Goal: Task Accomplishment & Management: Manage account settings

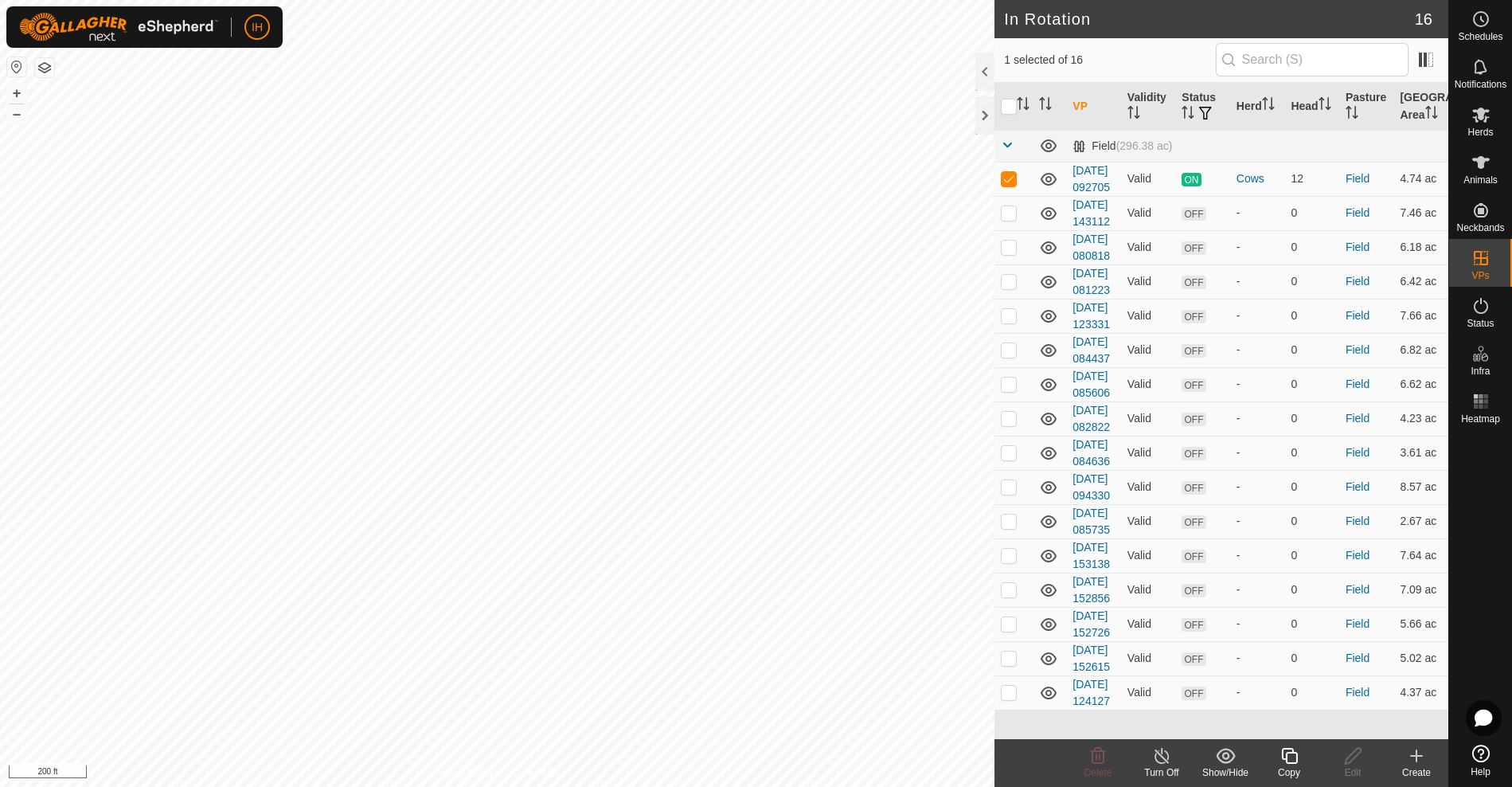
click at [1295, 765] on icon at bounding box center [1289, 756] width 20 height 19
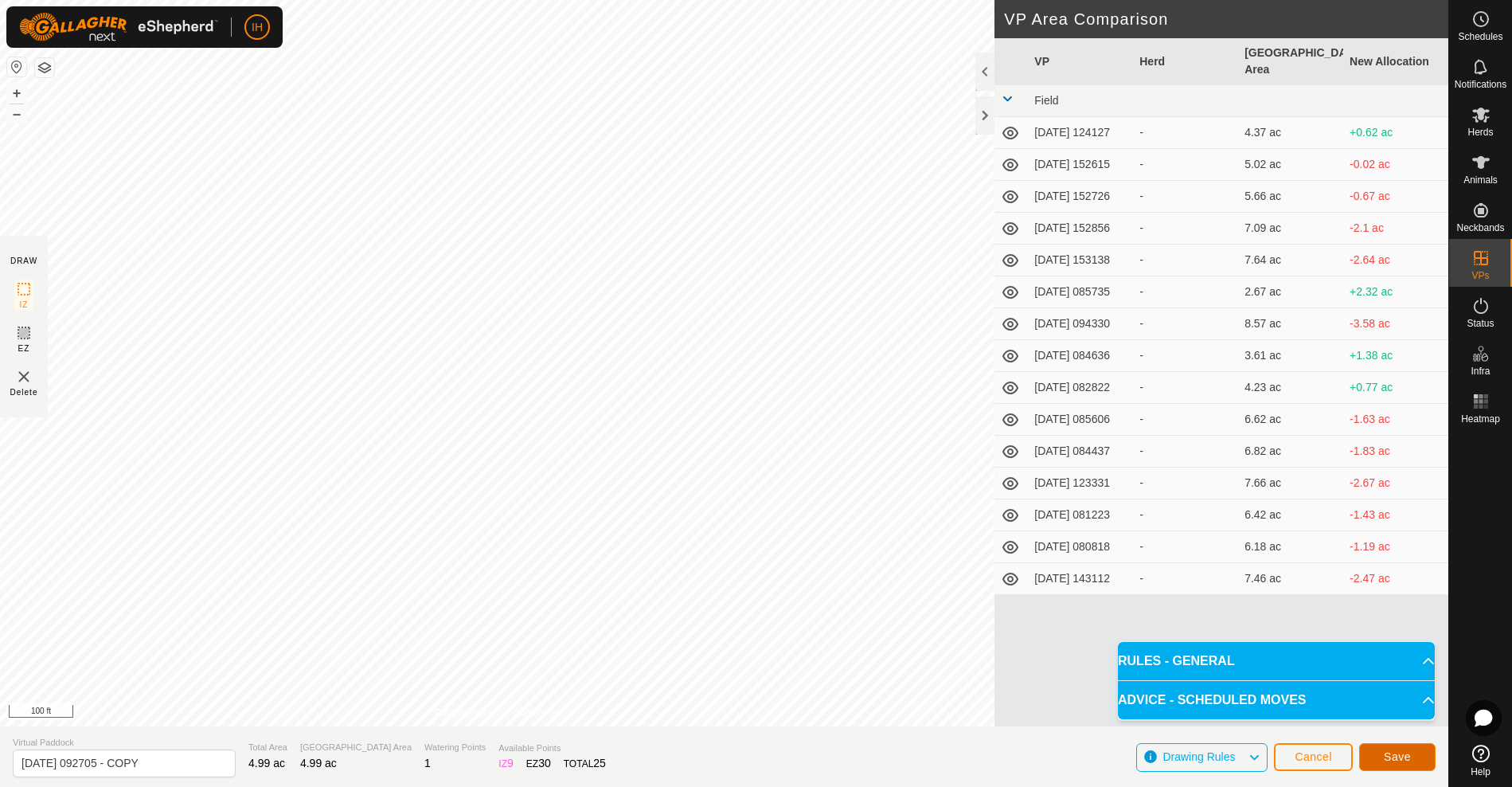
click at [1391, 757] on span "Save" at bounding box center [1397, 757] width 27 height 13
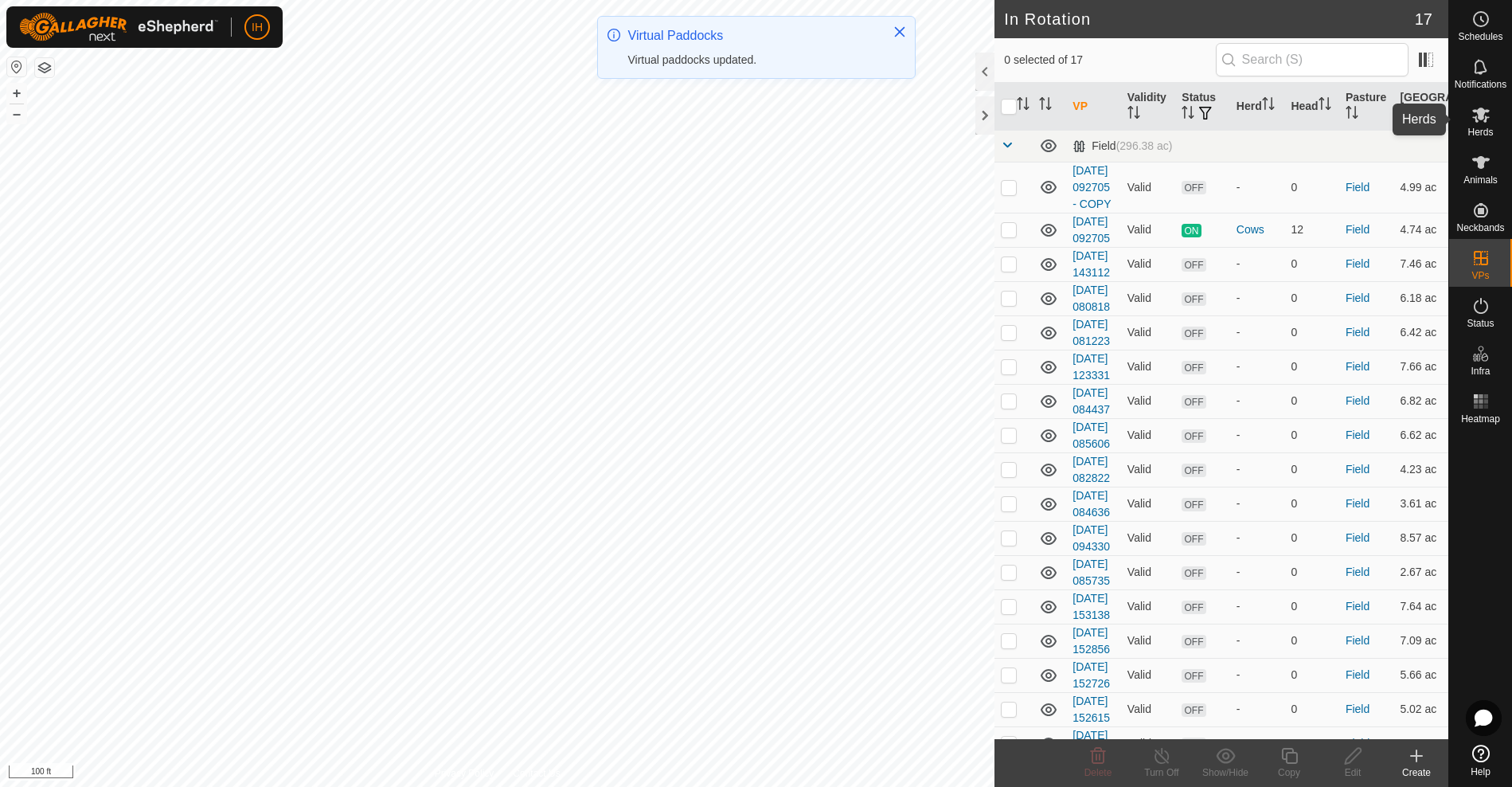
drag, startPoint x: 1482, startPoint y: 122, endPoint x: 1472, endPoint y: 126, distance: 10.8
click at [1482, 123] on icon at bounding box center [1481, 115] width 19 height 19
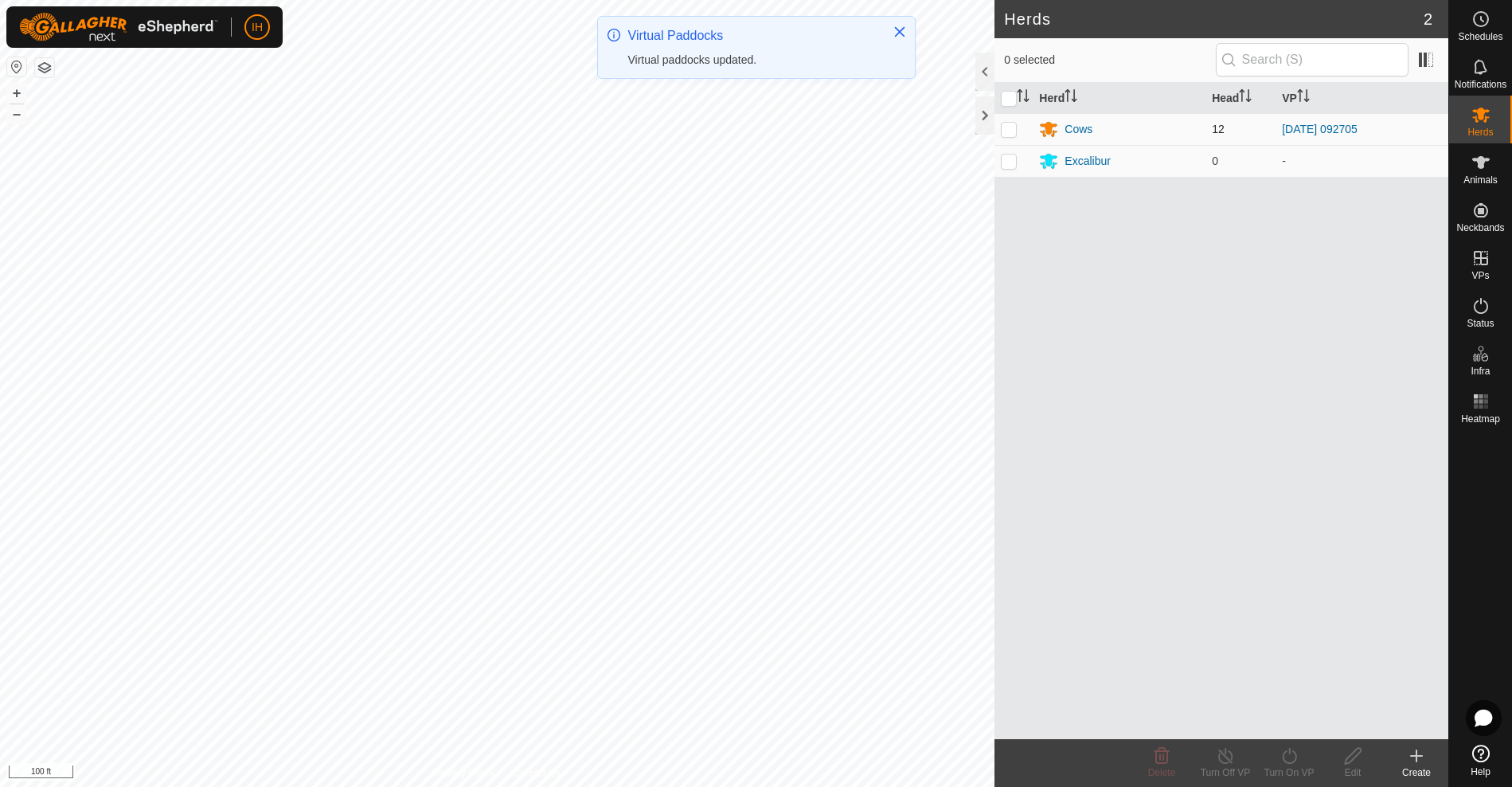
drag, startPoint x: 1006, startPoint y: 128, endPoint x: 1008, endPoint y: 138, distance: 10.2
click at [1006, 128] on p-checkbox at bounding box center [1009, 129] width 16 height 13
checkbox input "true"
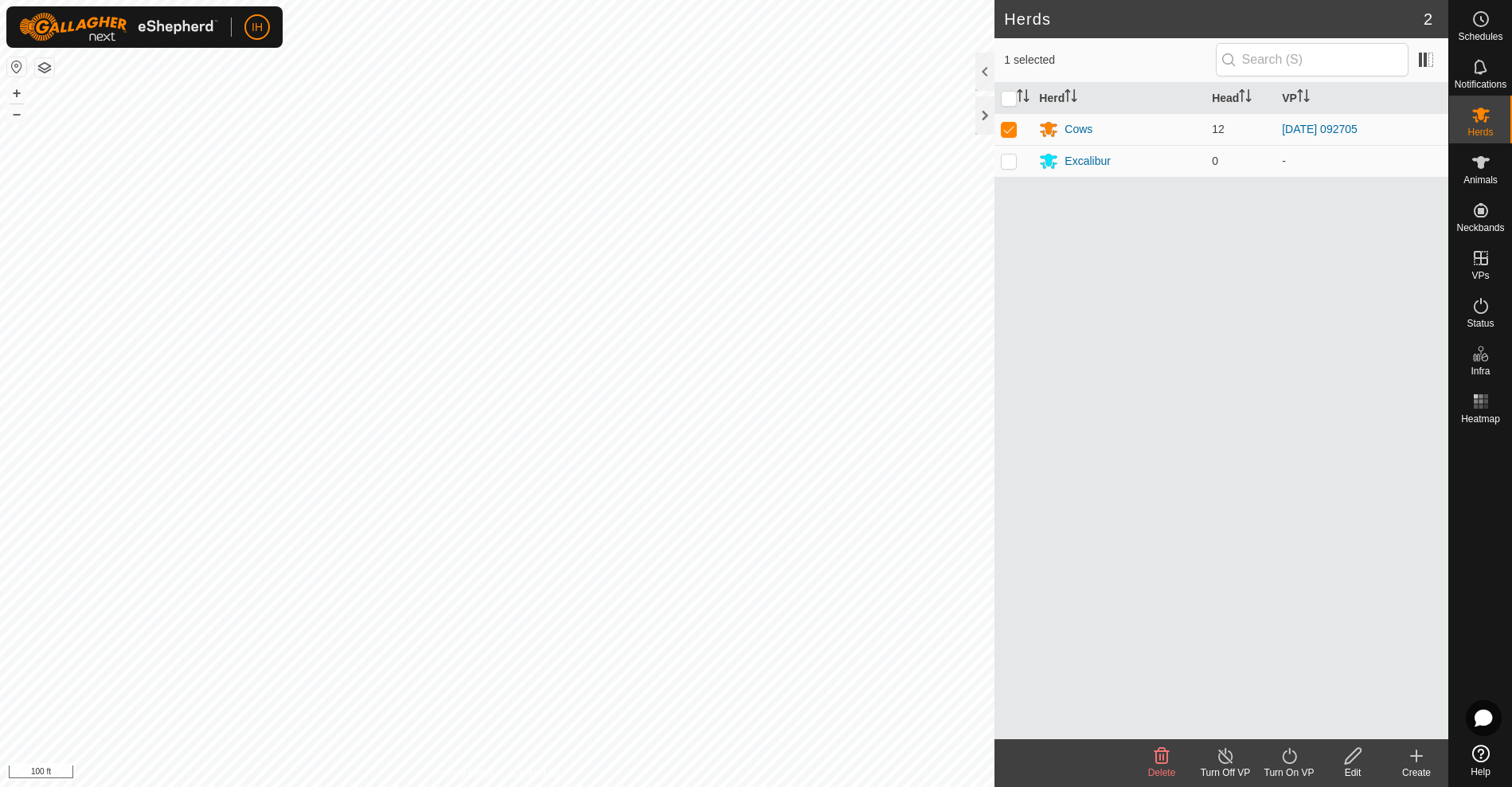
click at [1289, 760] on icon at bounding box center [1289, 756] width 20 height 19
click at [1291, 716] on link "Now" at bounding box center [1336, 720] width 158 height 32
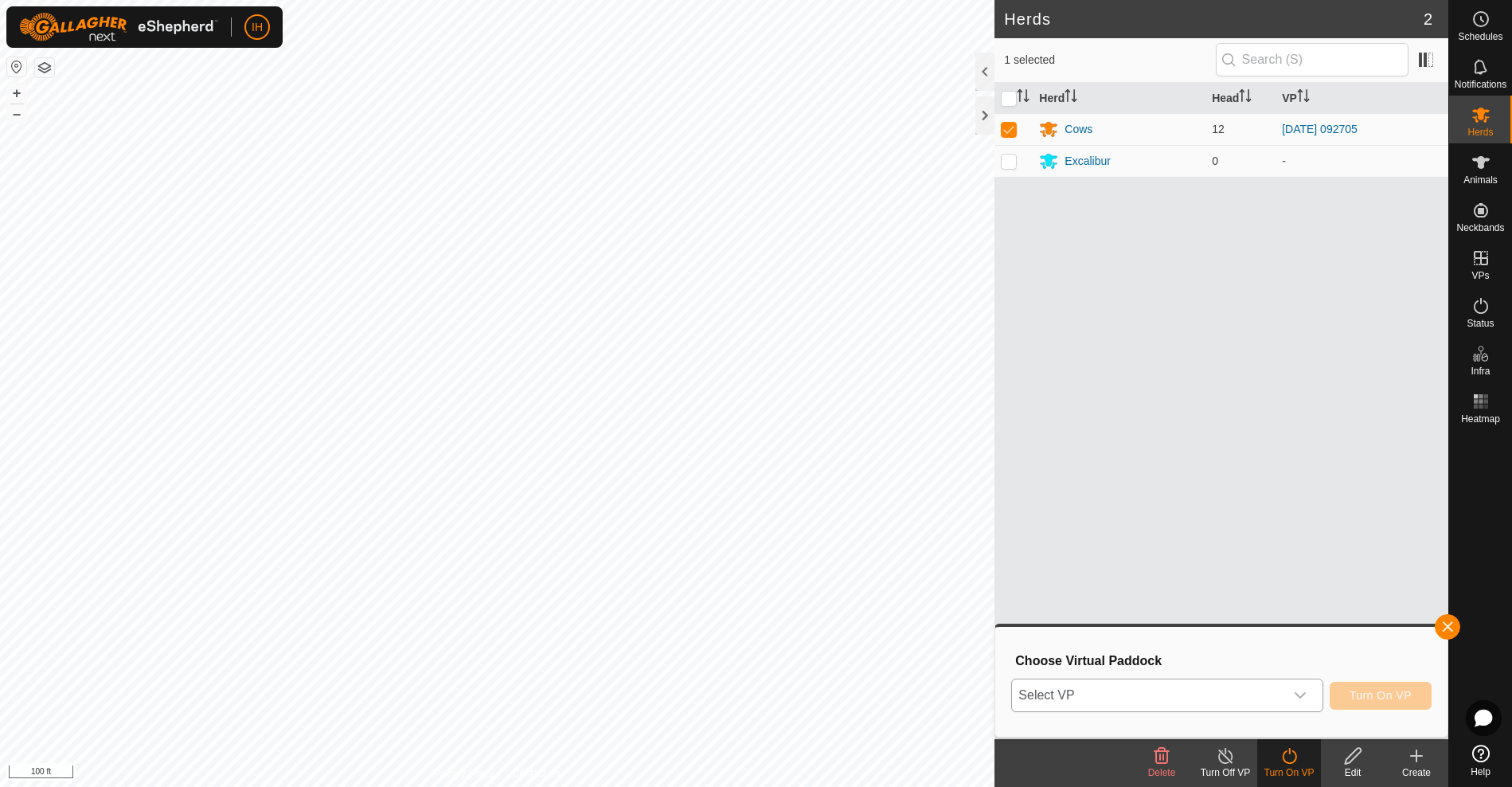
click at [1202, 700] on span "Select VP" at bounding box center [1148, 696] width 271 height 32
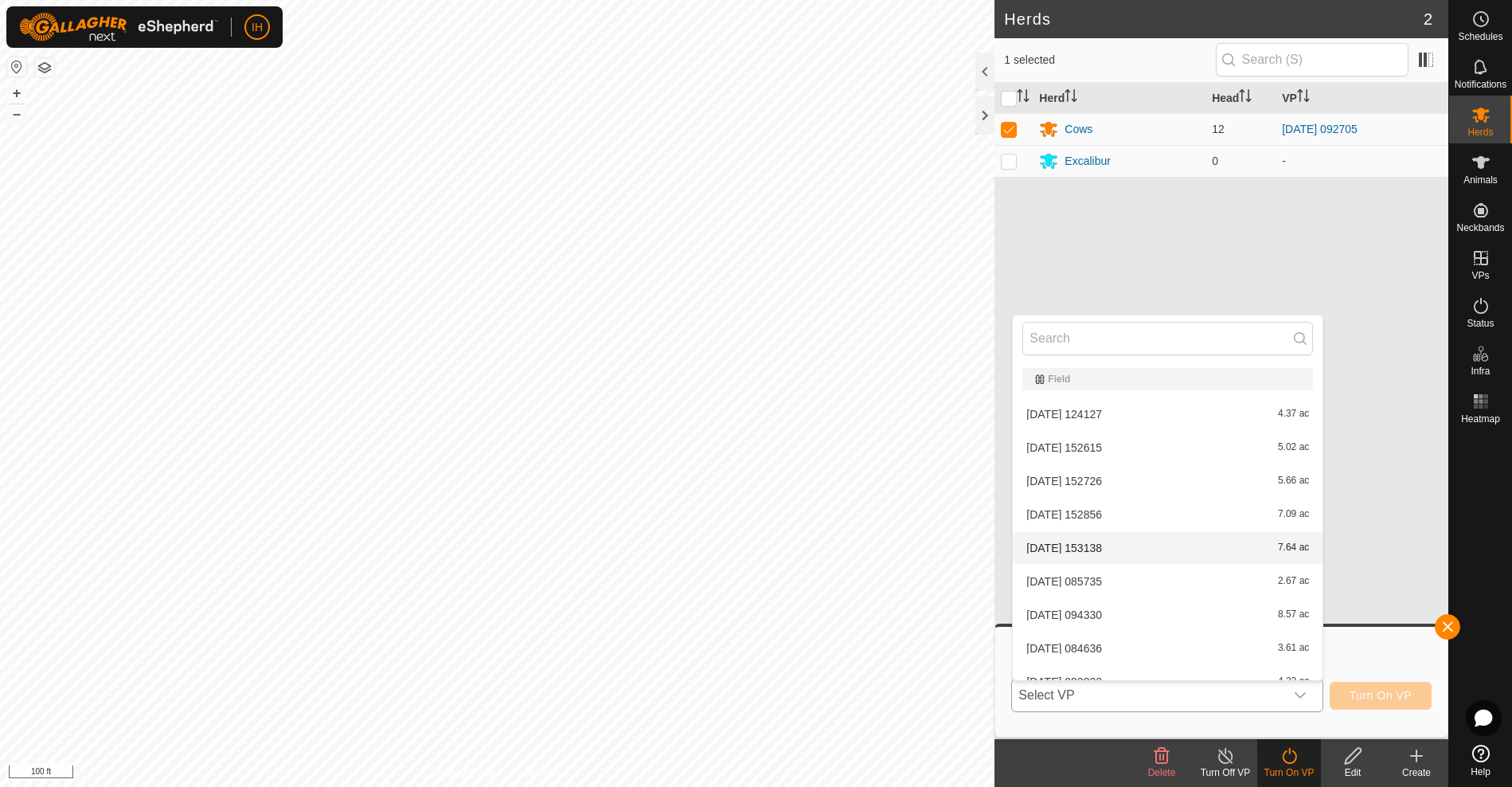
scroll to position [285, 0]
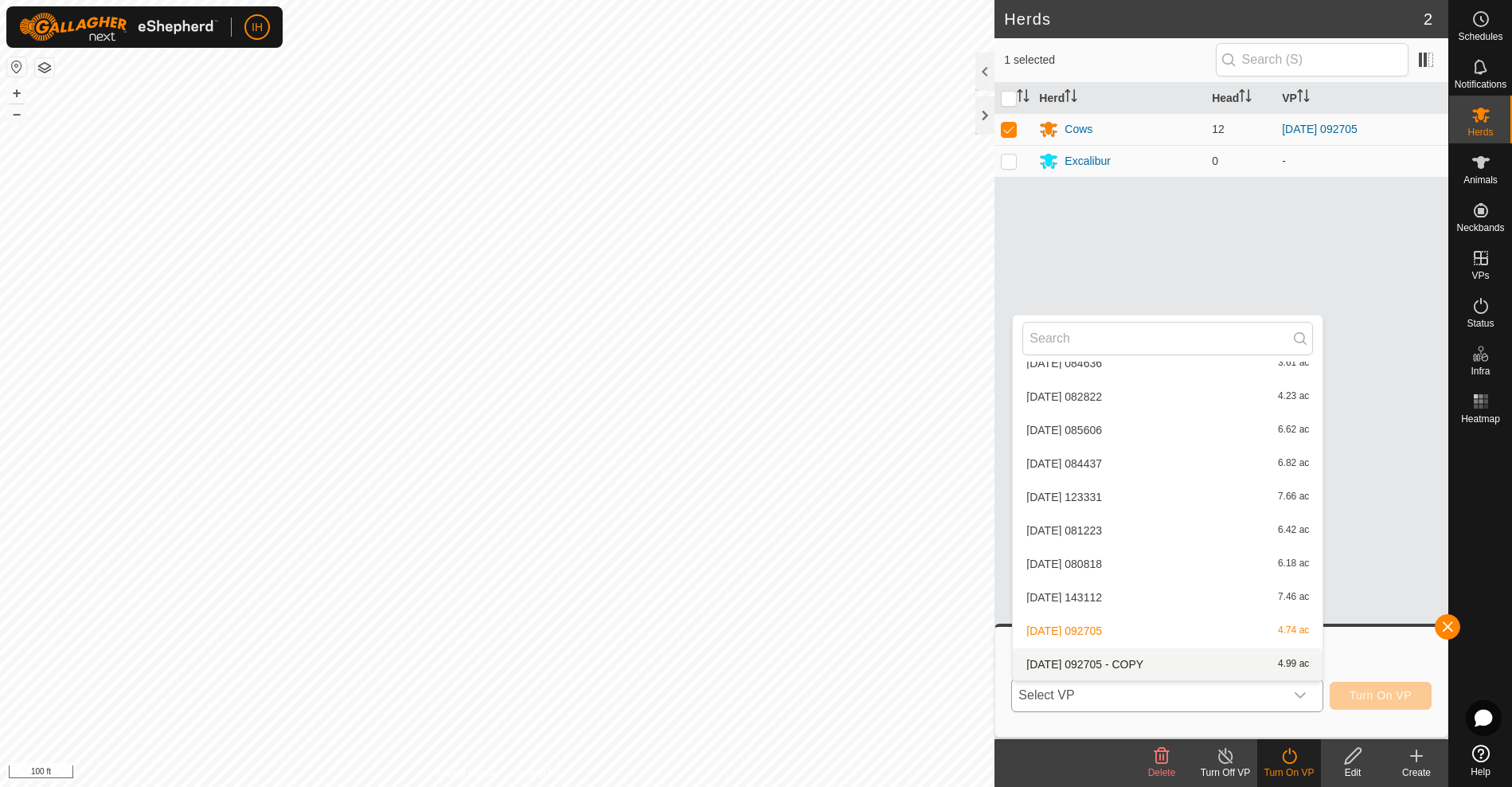
click at [1178, 667] on li "[DATE] 092705 - COPY 4.99 ac" at bounding box center [1168, 664] width 310 height 32
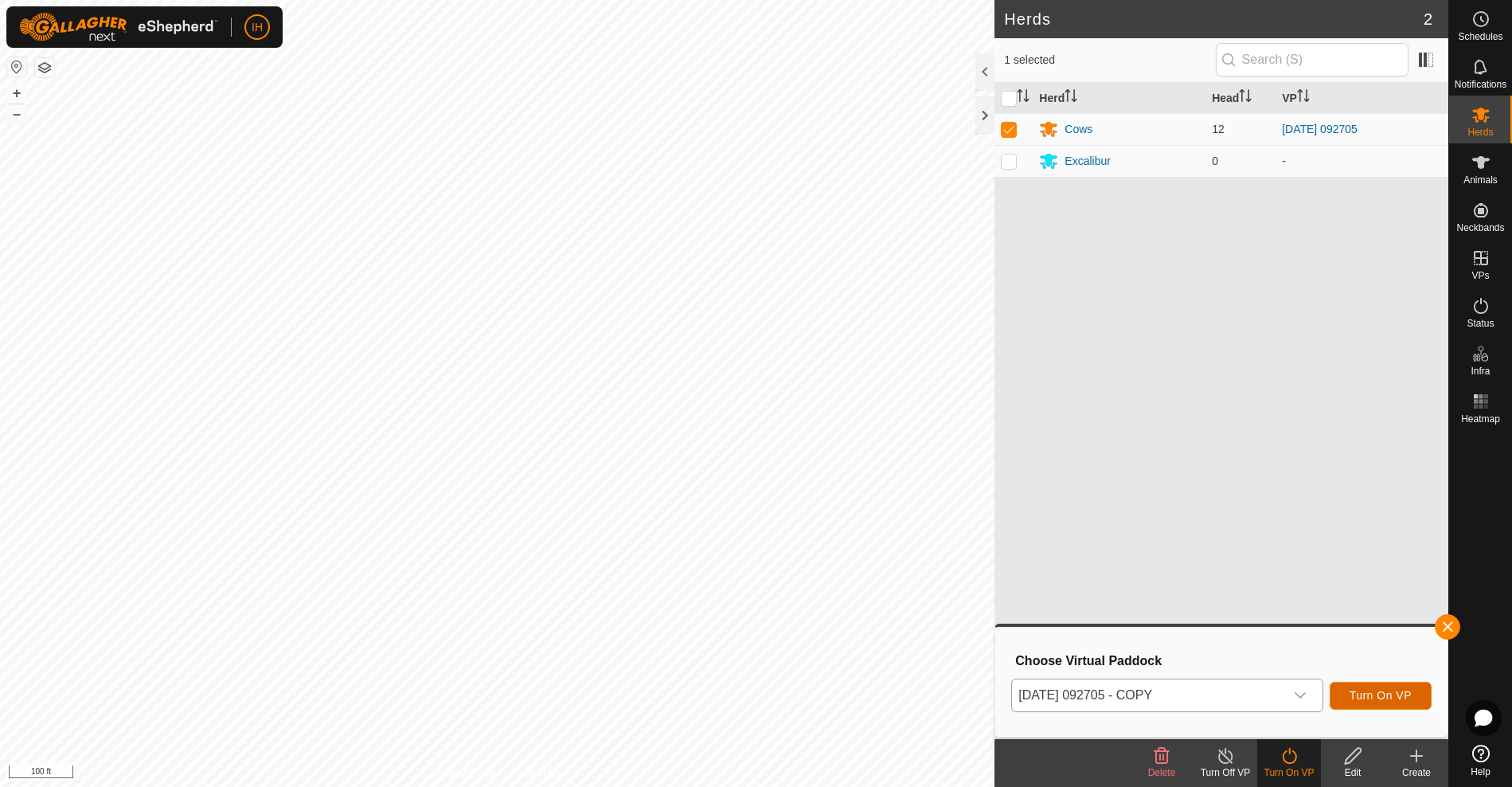
click at [1379, 693] on span "Turn On VP" at bounding box center [1380, 696] width 62 height 13
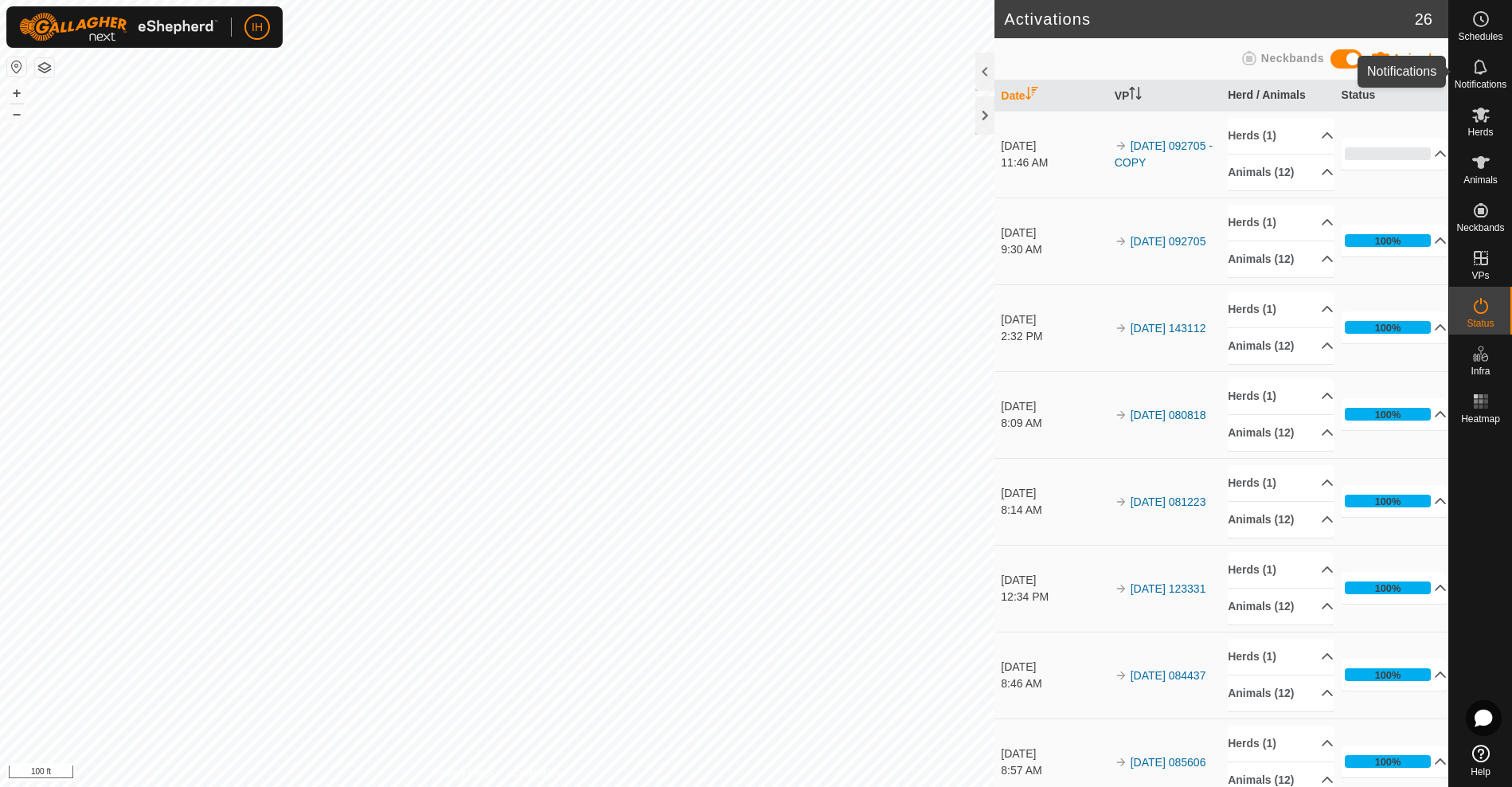
click at [1481, 76] on es-notification-svg-icon at bounding box center [1481, 67] width 29 height 26
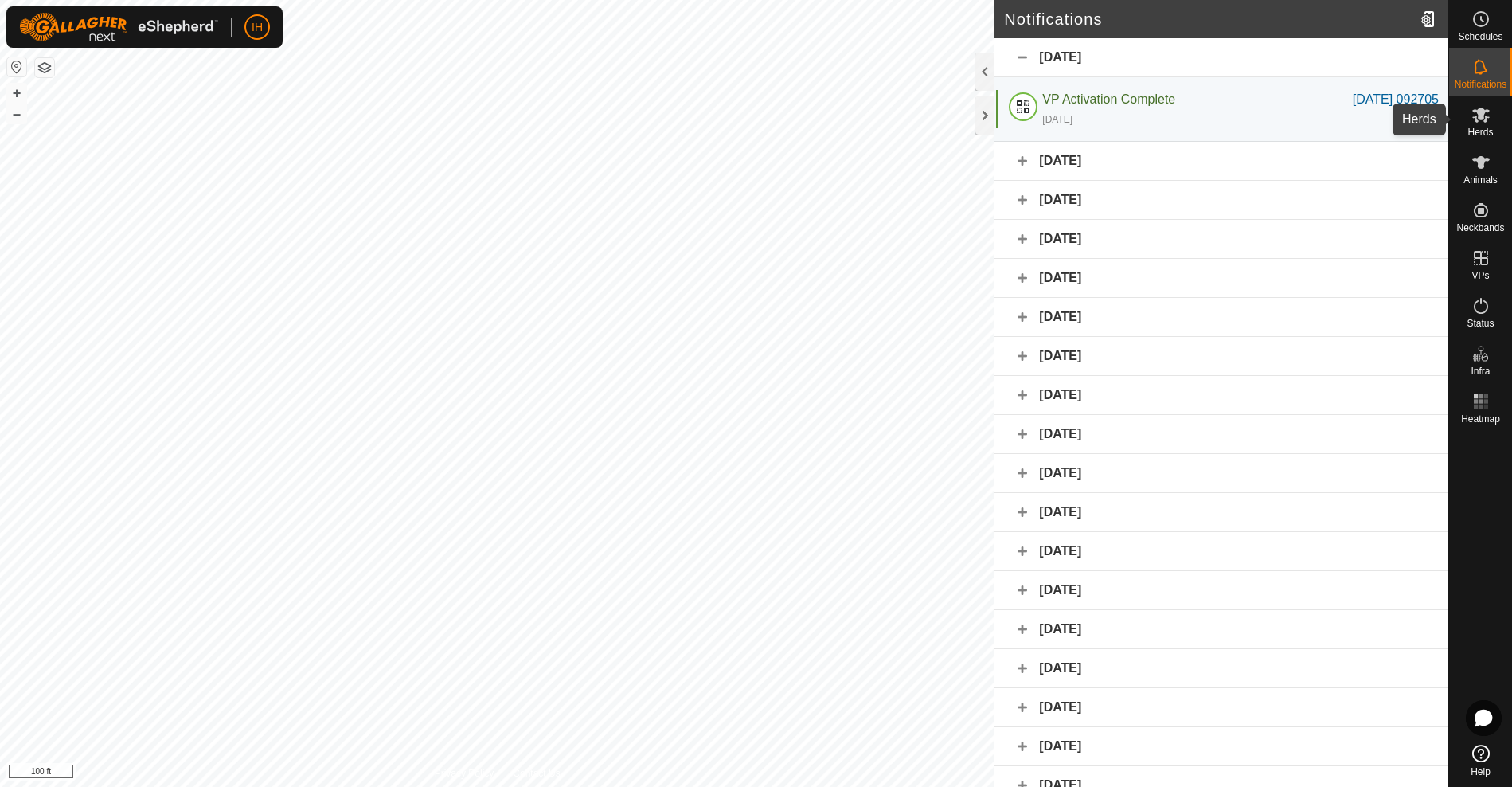
click at [1482, 122] on icon at bounding box center [1481, 115] width 19 height 19
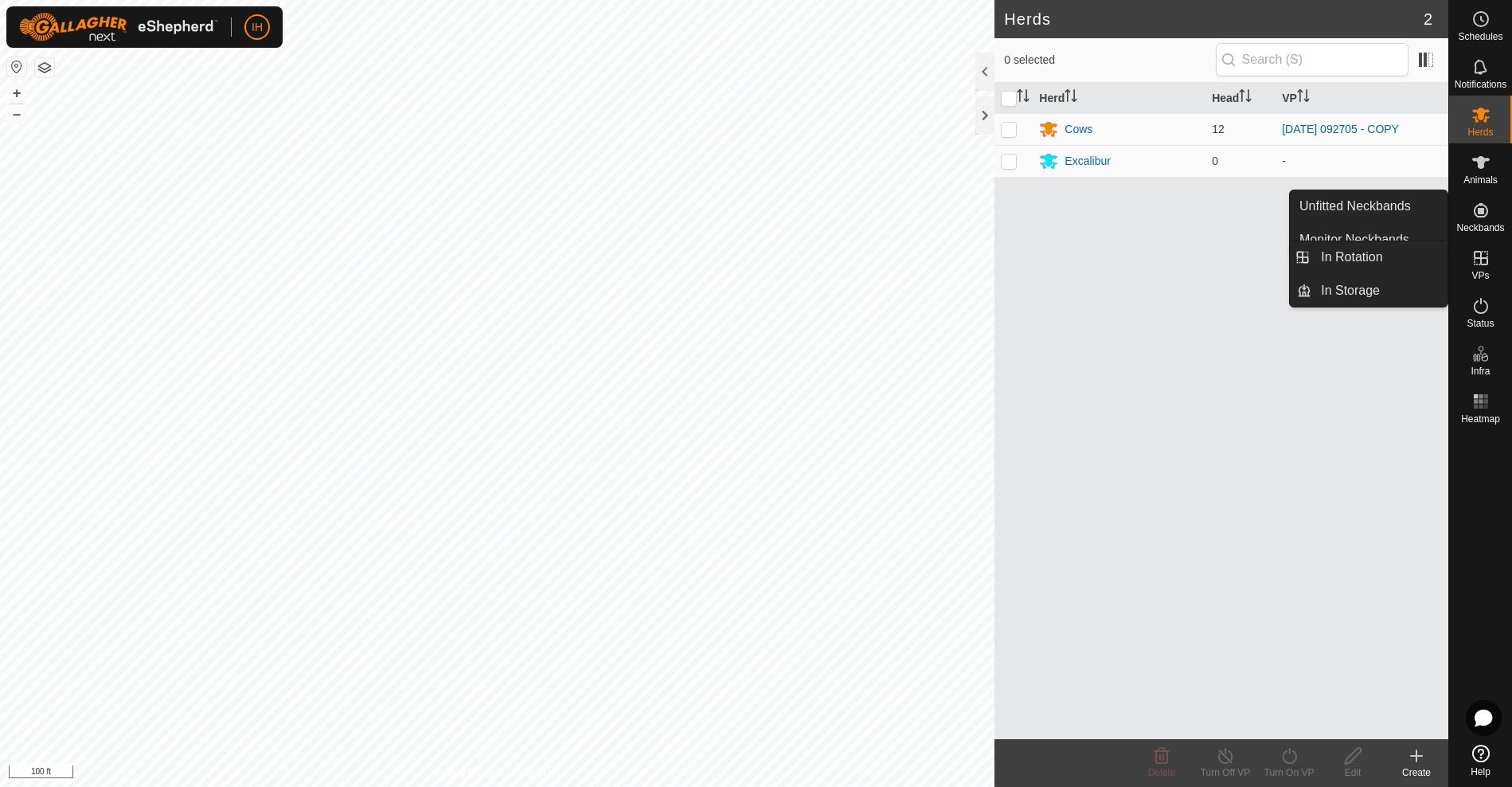
click at [1484, 265] on icon at bounding box center [1481, 258] width 14 height 14
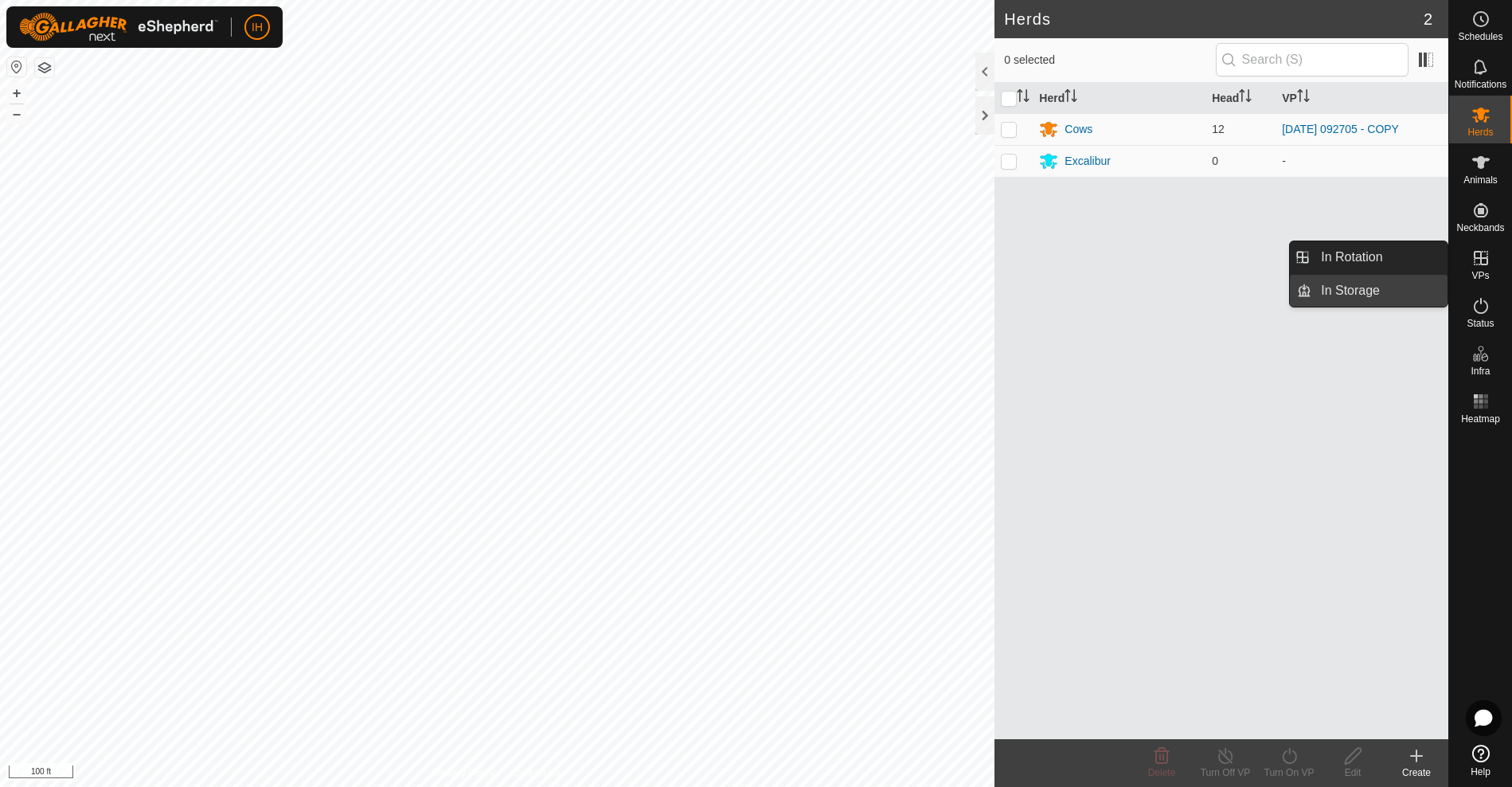
click at [1408, 283] on link "In Storage" at bounding box center [1380, 290] width 136 height 32
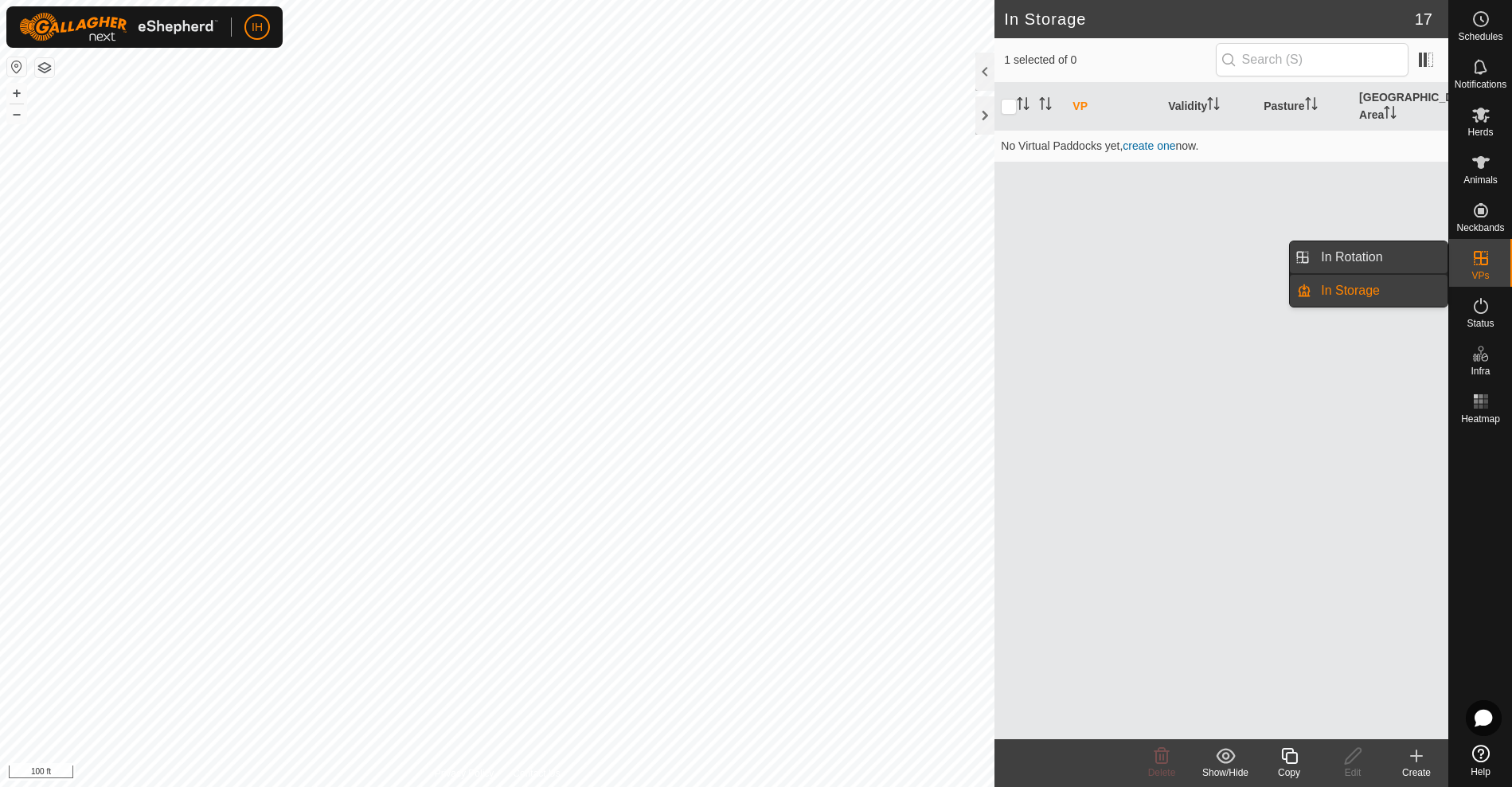
click at [1378, 252] on link "In Rotation" at bounding box center [1380, 258] width 136 height 32
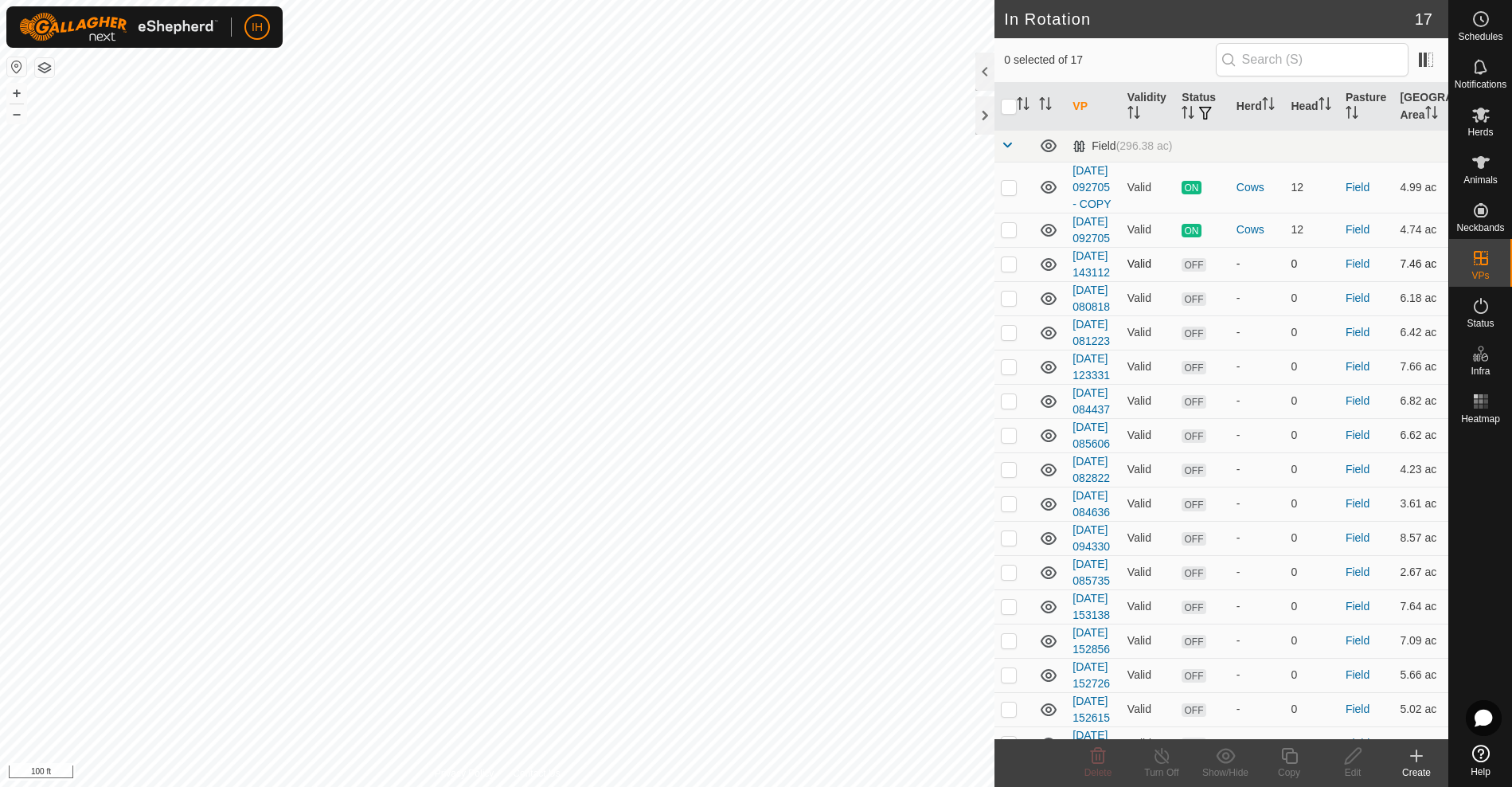
click at [1012, 270] on p-checkbox at bounding box center [1009, 264] width 16 height 13
checkbox input "true"
drag, startPoint x: 1010, startPoint y: 356, endPoint x: 1015, endPoint y: 399, distance: 43.3
click at [1009, 304] on p-checkbox at bounding box center [1009, 298] width 16 height 13
checkbox input "true"
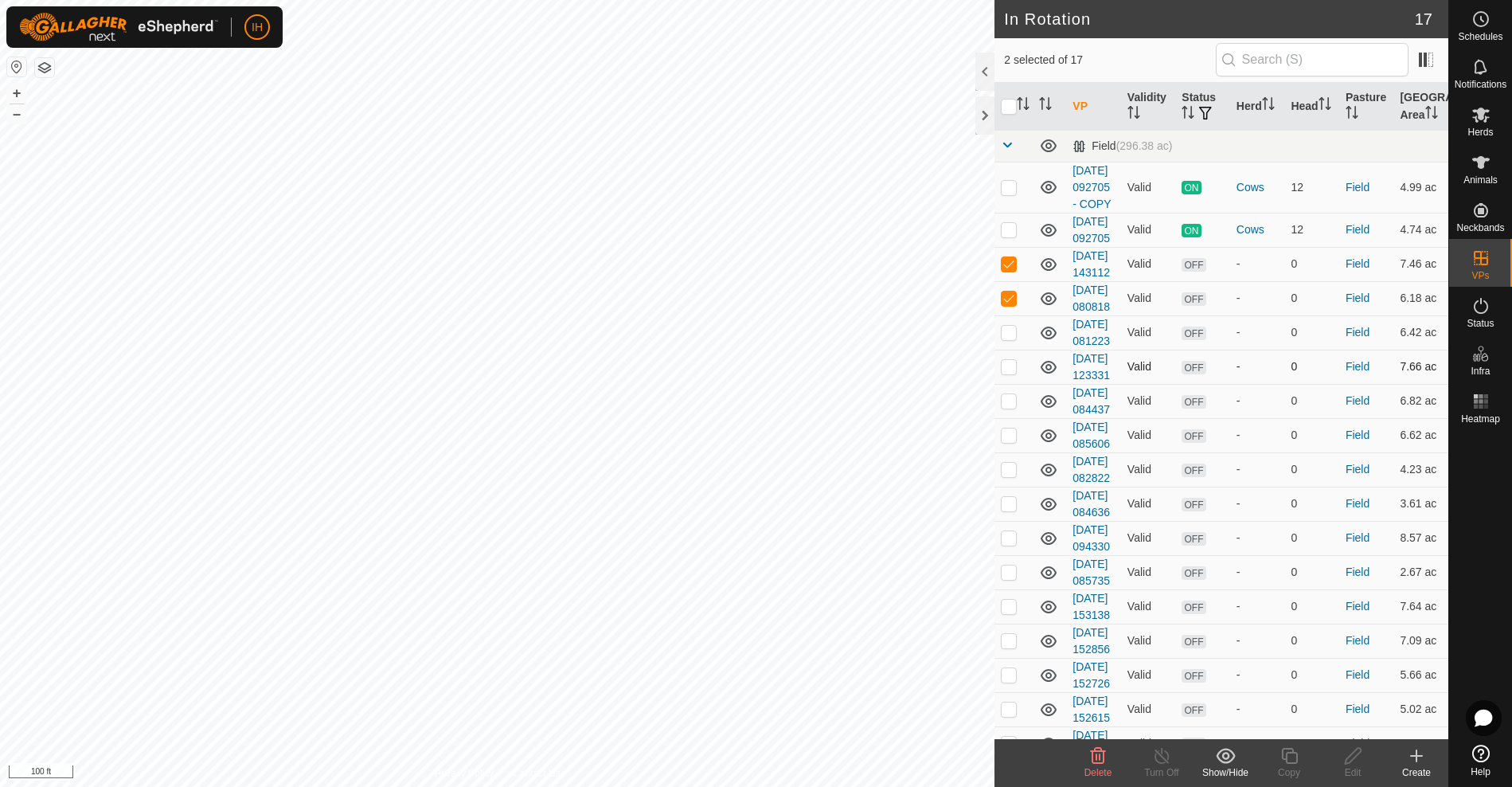
drag, startPoint x: 1013, startPoint y: 404, endPoint x: 1019, endPoint y: 454, distance: 50.4
click at [1014, 350] on td at bounding box center [1014, 332] width 39 height 34
checkbox input "true"
drag, startPoint x: 1018, startPoint y: 456, endPoint x: 1027, endPoint y: 490, distance: 35.2
click at [1018, 383] on td at bounding box center [1014, 367] width 39 height 34
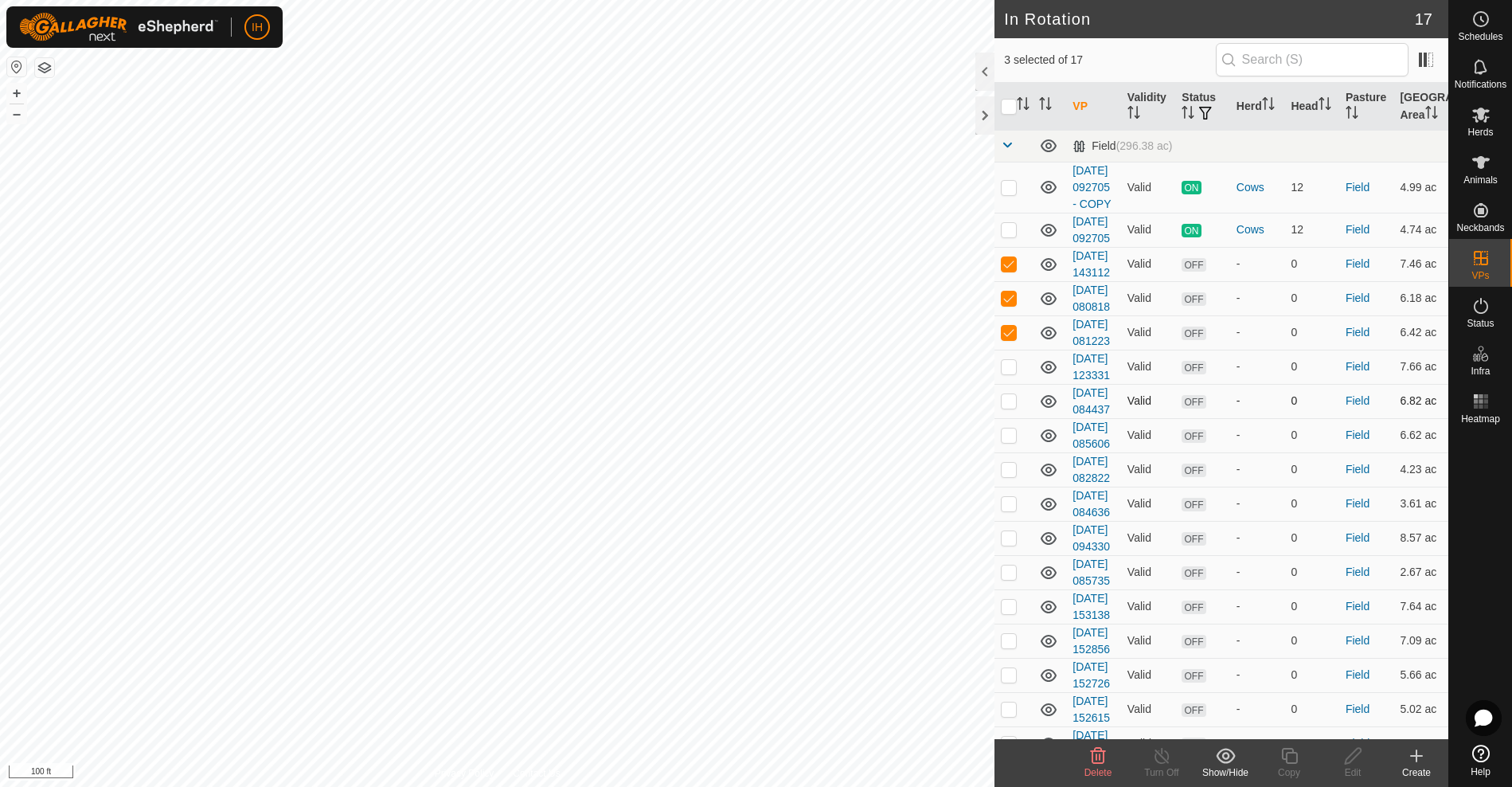
checkbox input "true"
drag, startPoint x: 1011, startPoint y: 512, endPoint x: 1007, endPoint y: 558, distance: 46.2
click at [1008, 538] on tbody "Field (296.38 ac) [DATE] 092705 - COPY Valid ON Cows 12 Field 4.99 ac [DATE] 09…" at bounding box center [1222, 445] width 454 height 631
drag, startPoint x: 1007, startPoint y: 560, endPoint x: 1008, endPoint y: 578, distance: 18.0
click at [1007, 452] on td at bounding box center [1014, 435] width 39 height 34
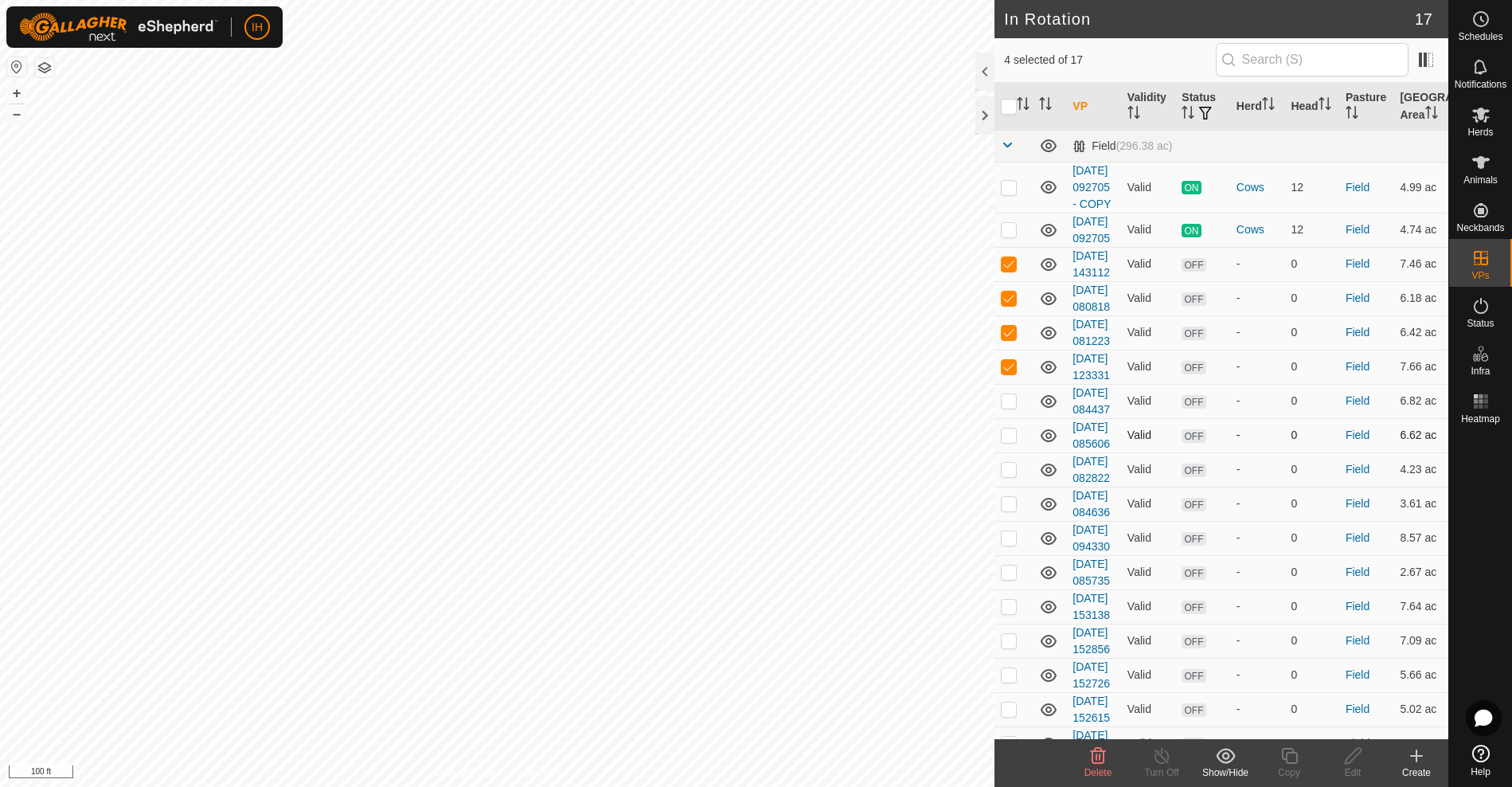
checkbox input "true"
drag, startPoint x: 1011, startPoint y: 511, endPoint x: 1012, endPoint y: 533, distance: 22.0
click at [1011, 407] on p-checkbox at bounding box center [1009, 400] width 16 height 13
checkbox input "true"
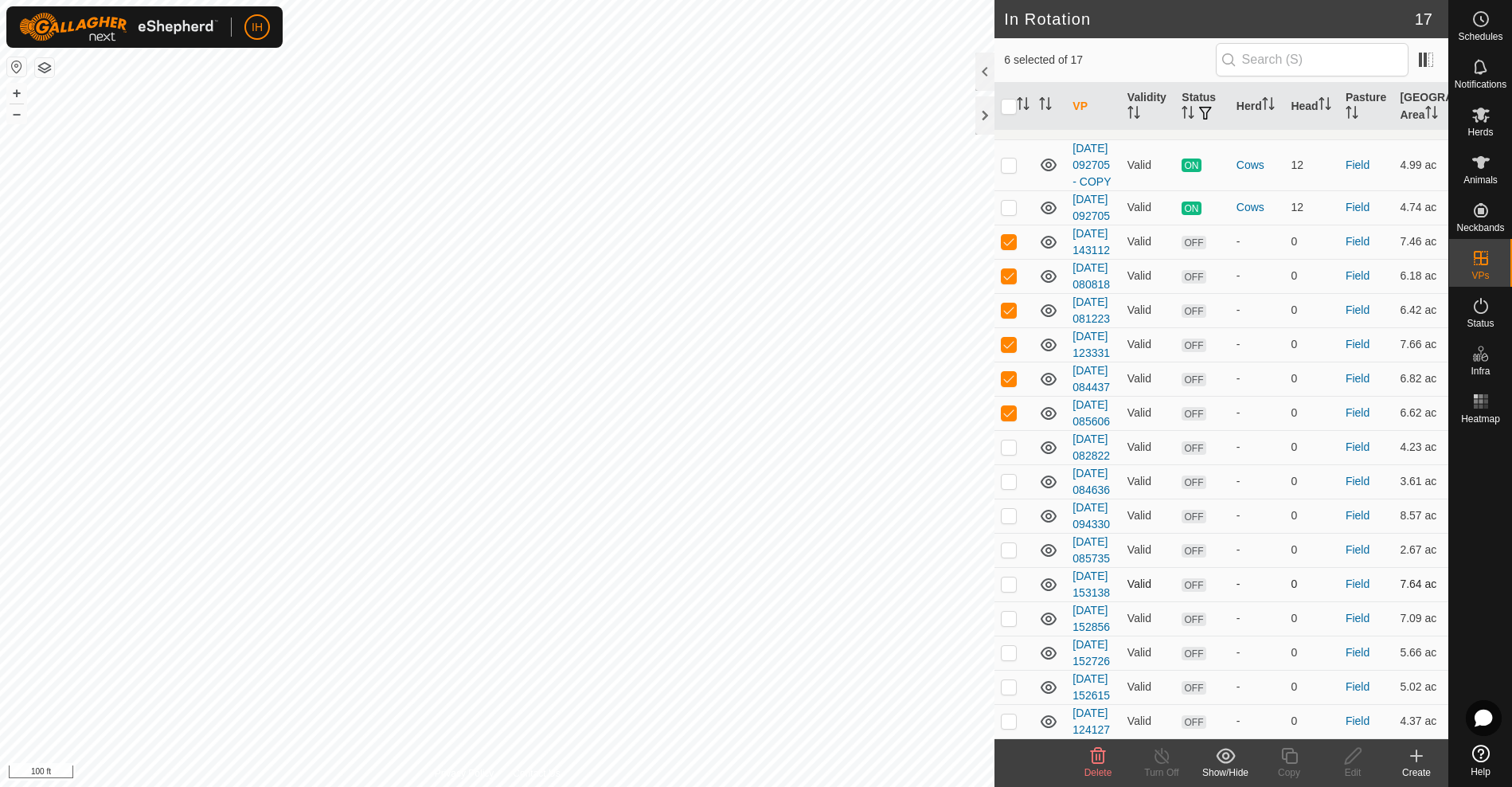
scroll to position [306, 0]
click at [1010, 440] on p-checkbox at bounding box center [1009, 447] width 16 height 13
checkbox input "true"
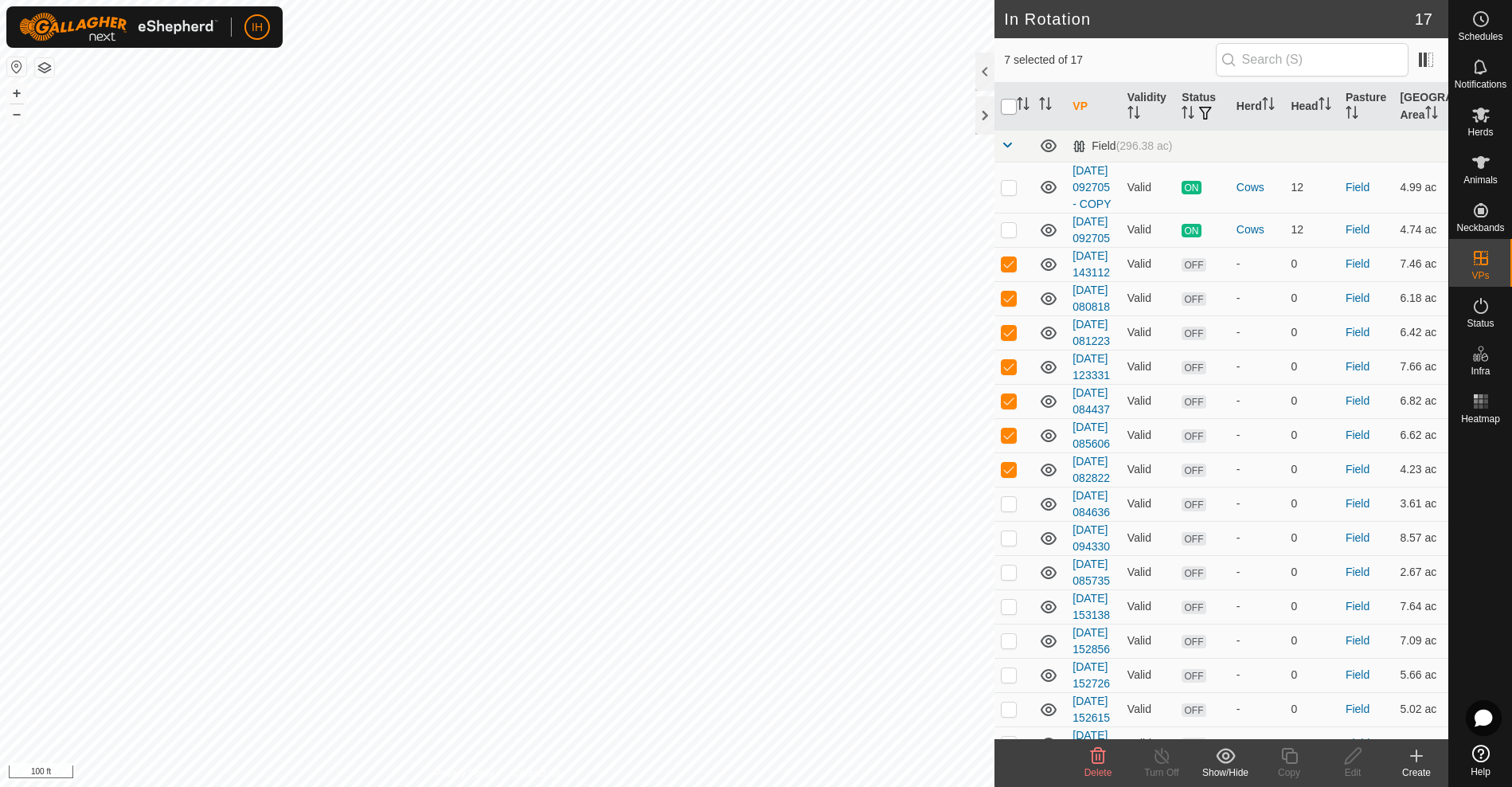
click at [1011, 109] on input "checkbox" at bounding box center [1009, 107] width 16 height 16
checkbox input "true"
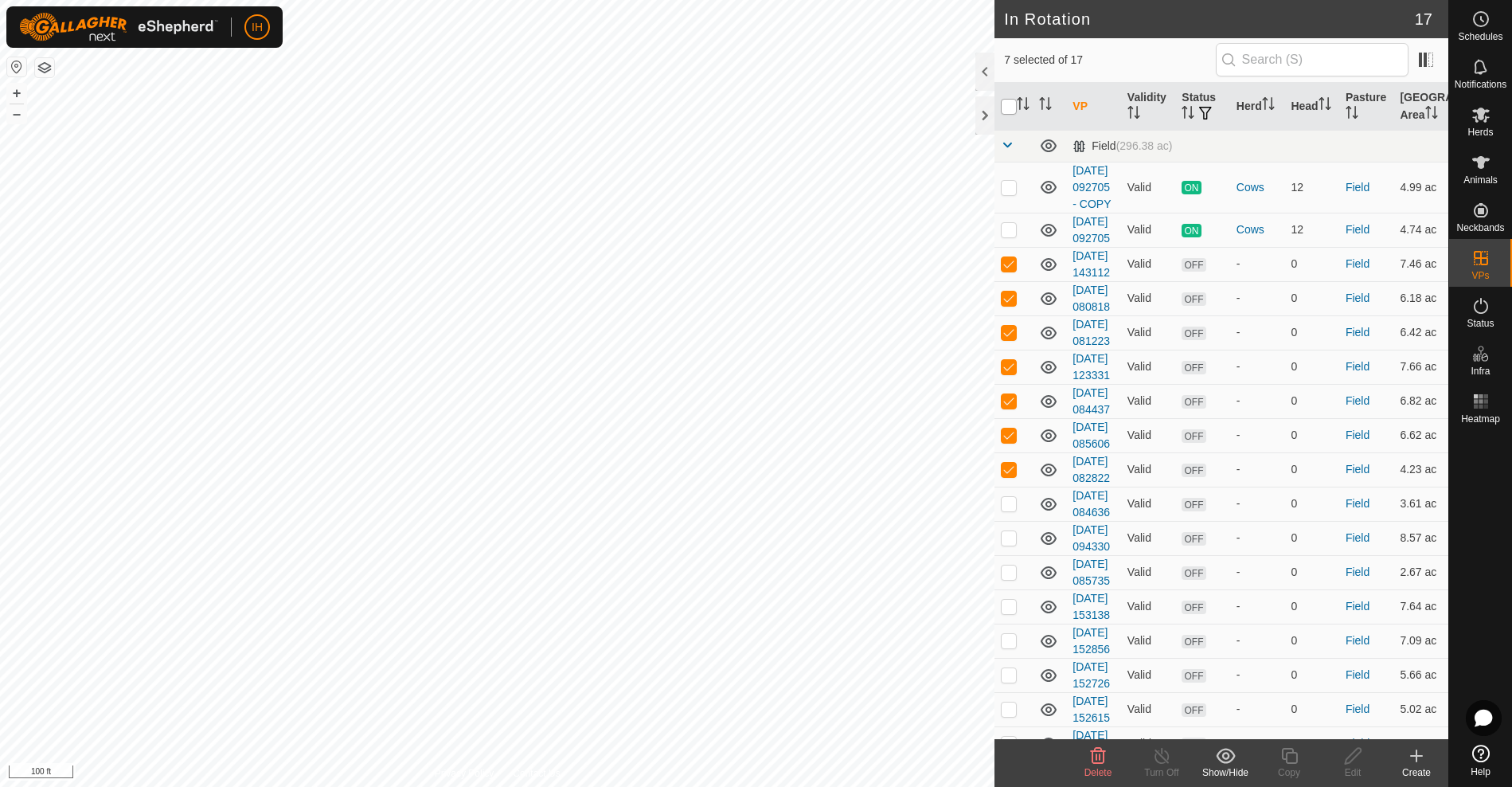
checkbox input "true"
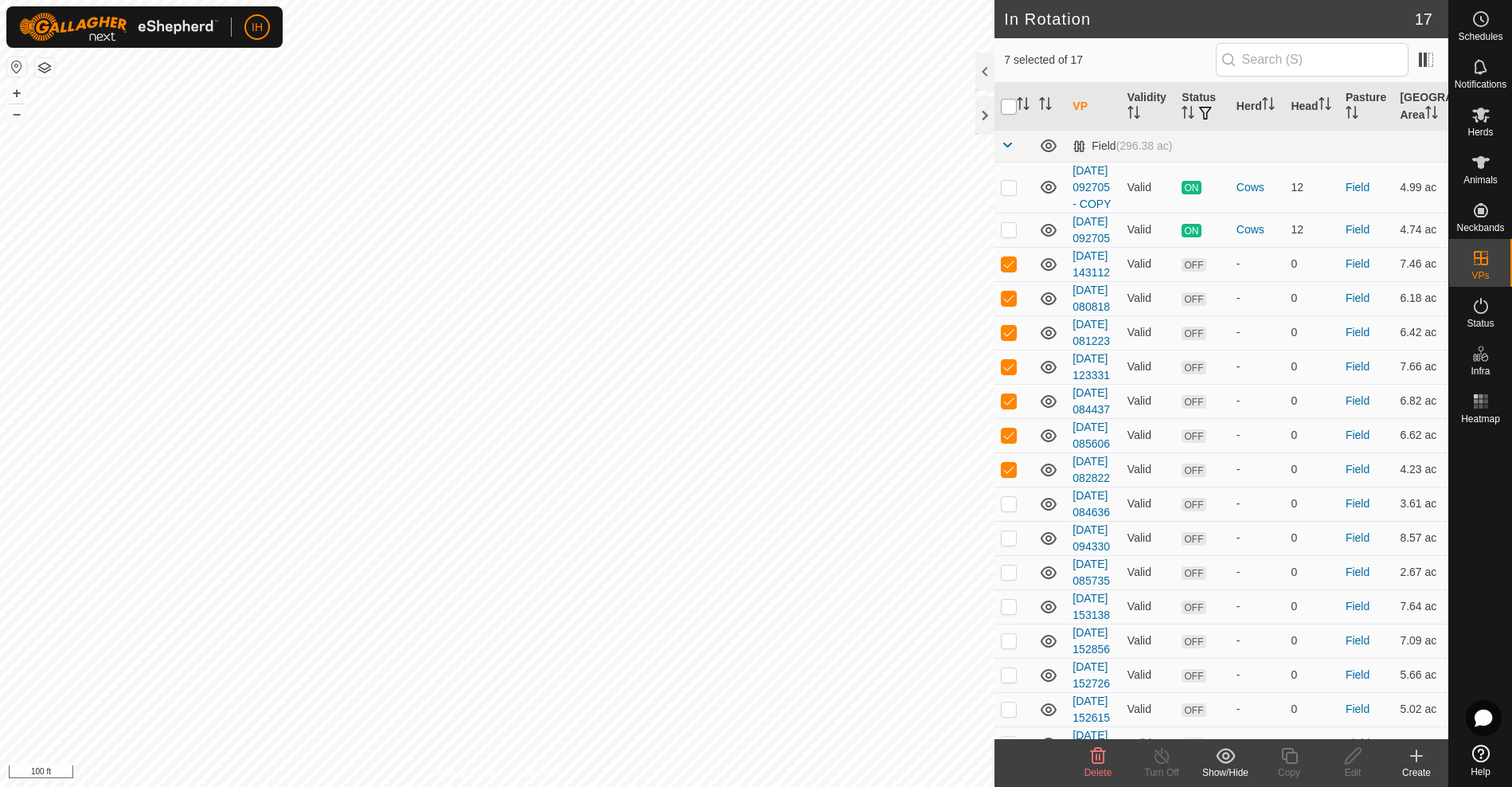
checkbox input "true"
drag, startPoint x: 1012, startPoint y: 192, endPoint x: 1011, endPoint y: 213, distance: 21.0
click at [1012, 193] on p-checkbox at bounding box center [1009, 187] width 16 height 13
checkbox input "false"
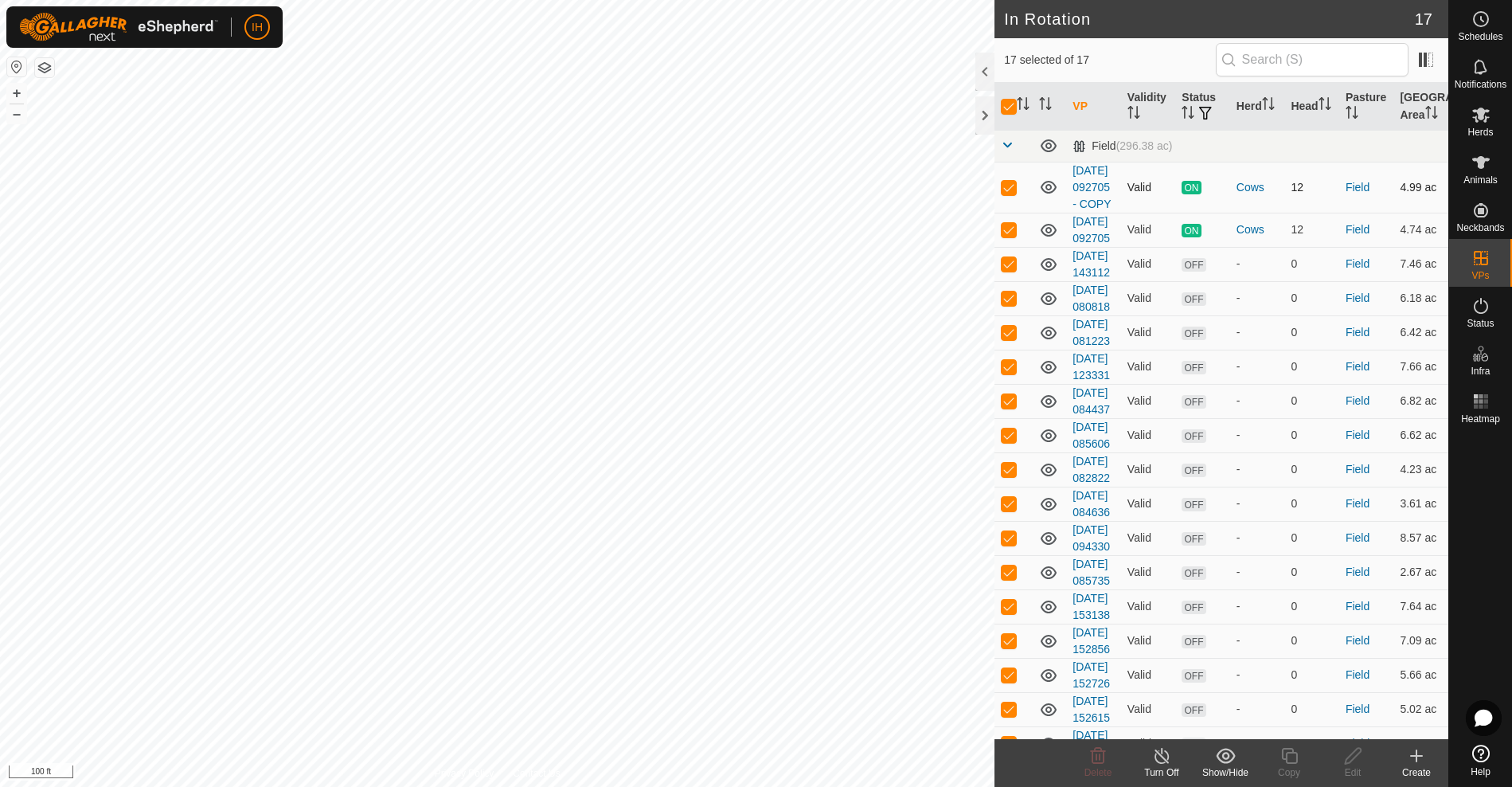
checkbox input "false"
click at [1011, 236] on p-checkbox at bounding box center [1009, 229] width 16 height 13
checkbox input "false"
click at [1007, 270] on p-checkbox at bounding box center [1009, 264] width 16 height 13
checkbox input "false"
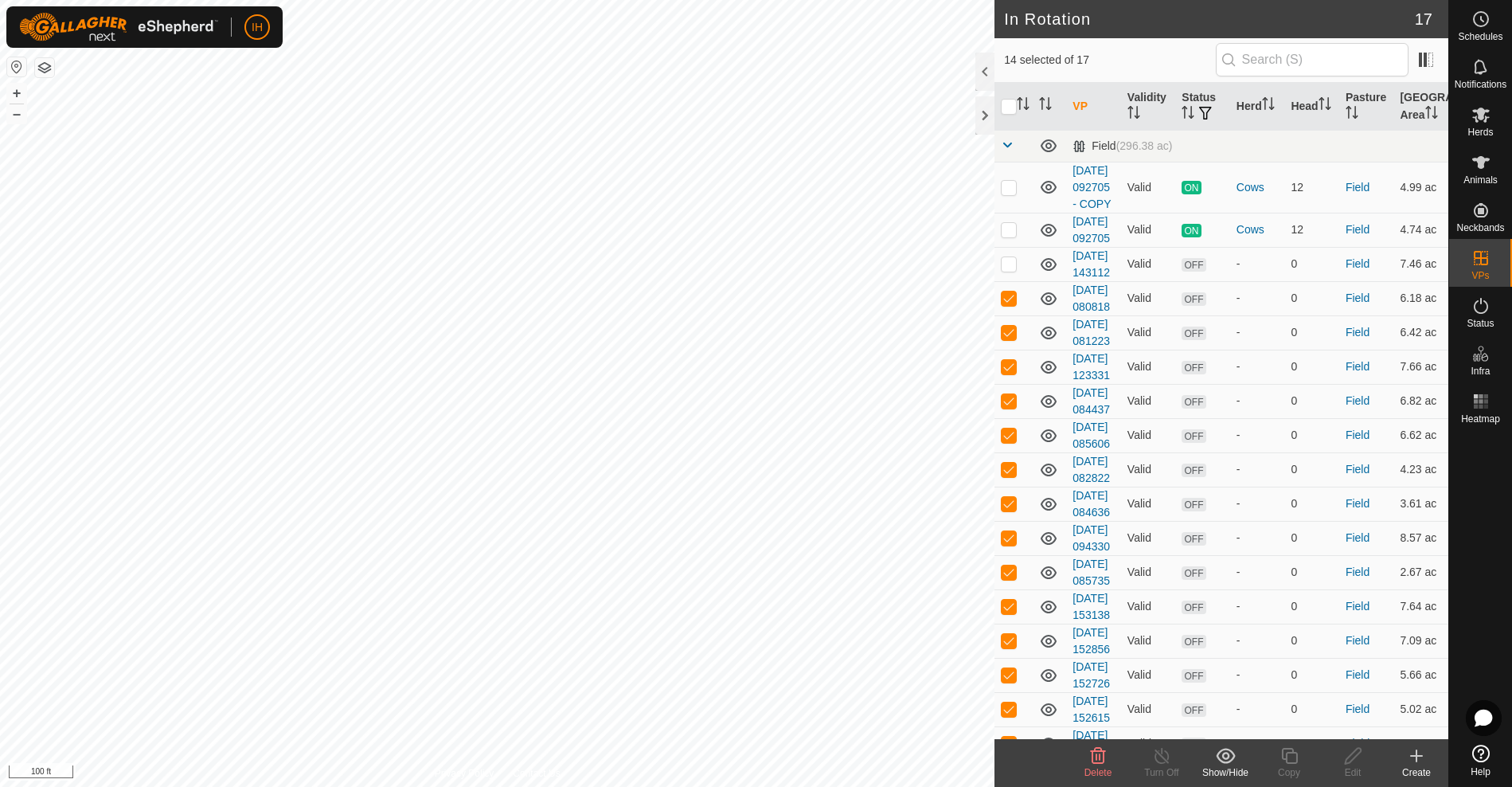
click at [1105, 765] on icon at bounding box center [1098, 756] width 19 height 19
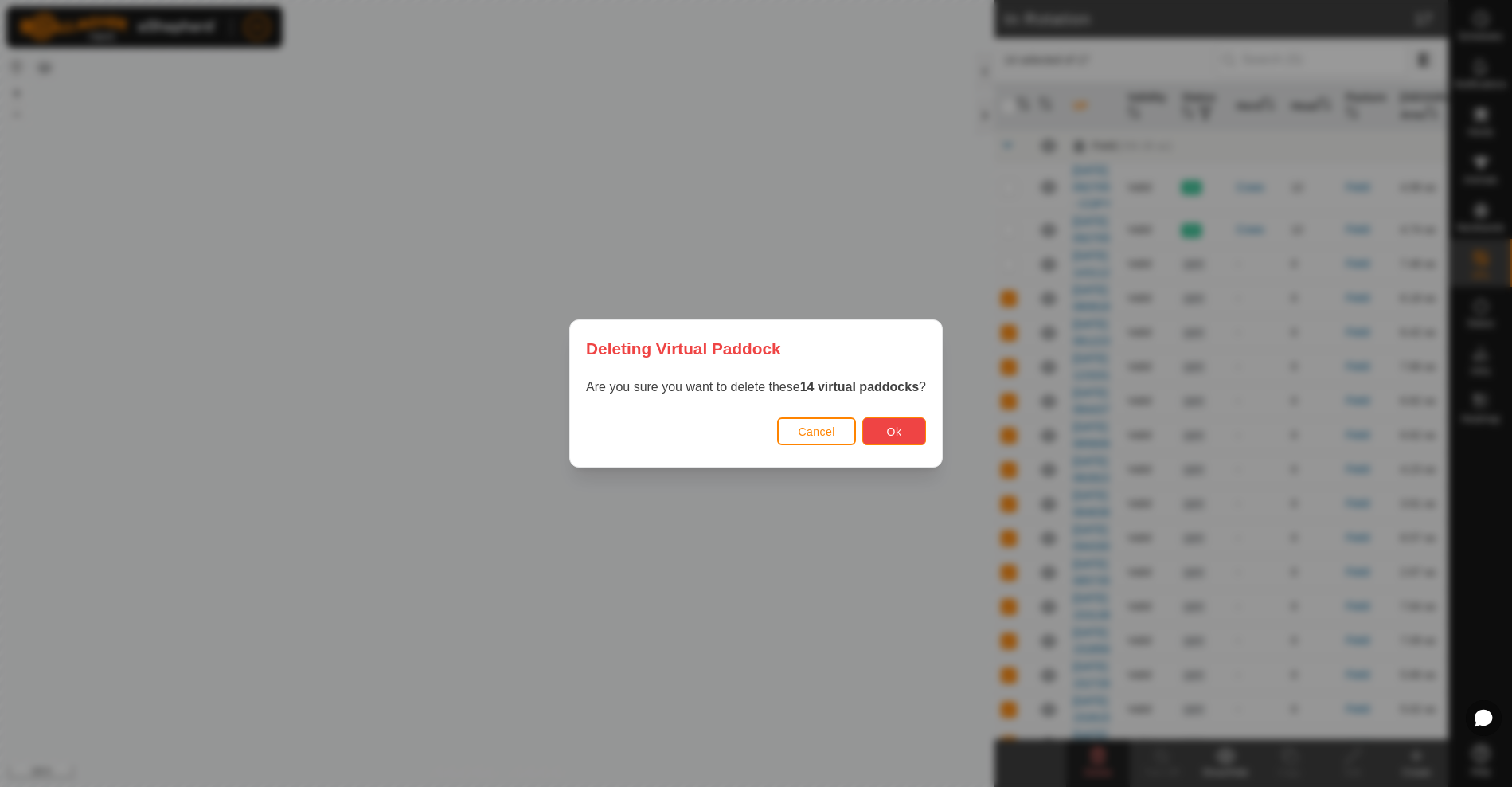
click at [915, 437] on button "Ok" at bounding box center [894, 431] width 63 height 28
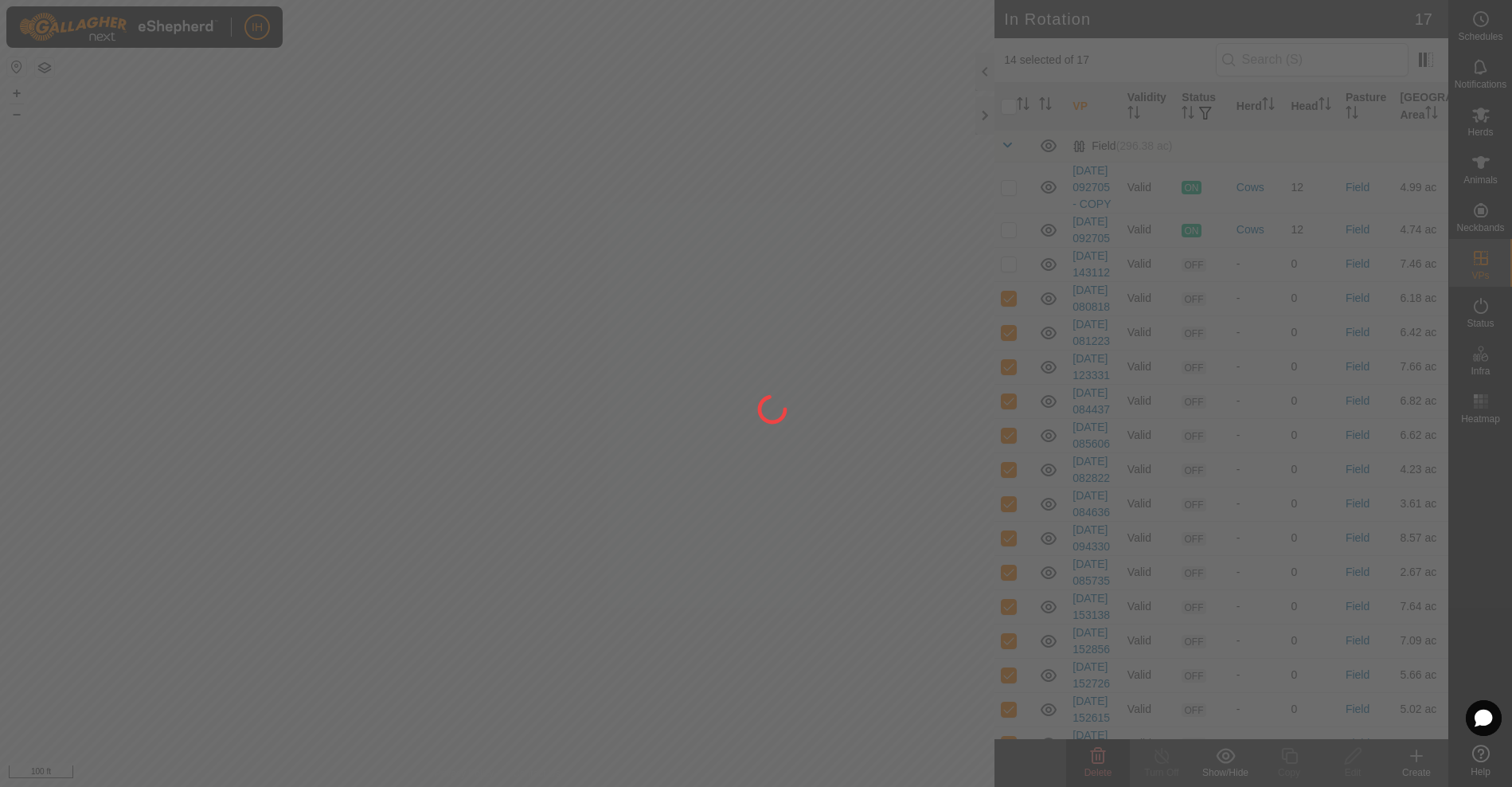
checkbox input "false"
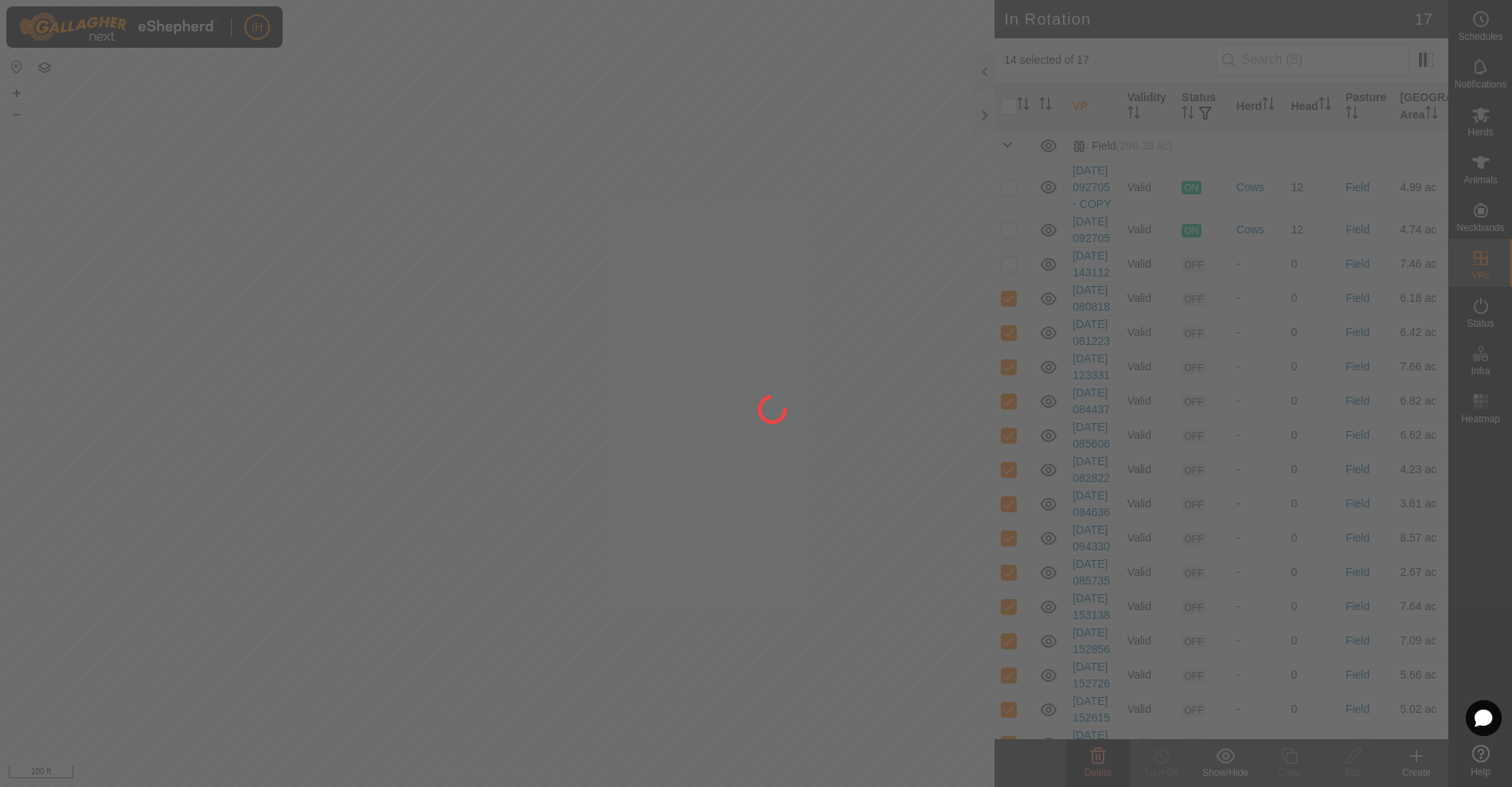
checkbox input "false"
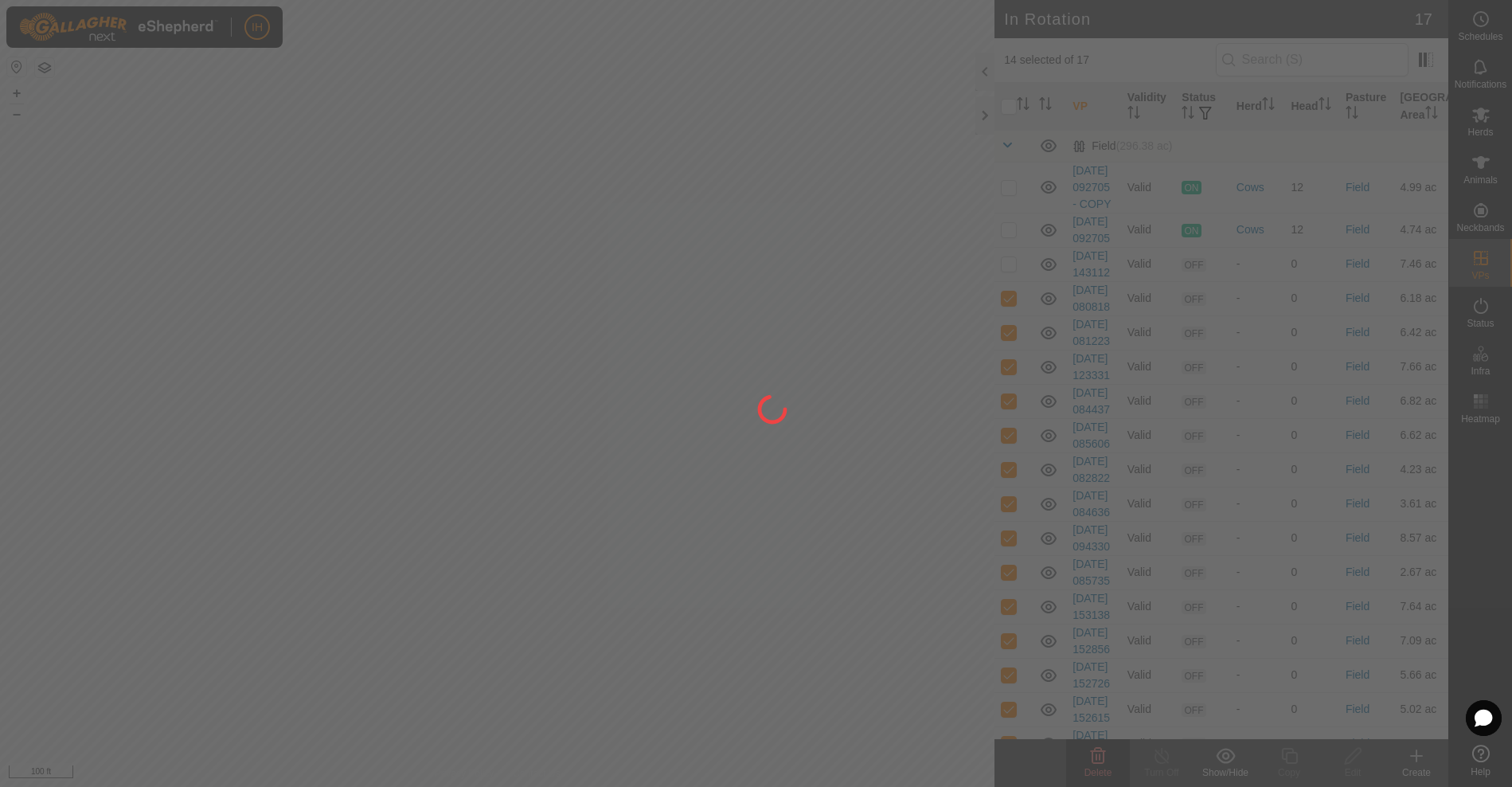
checkbox input "false"
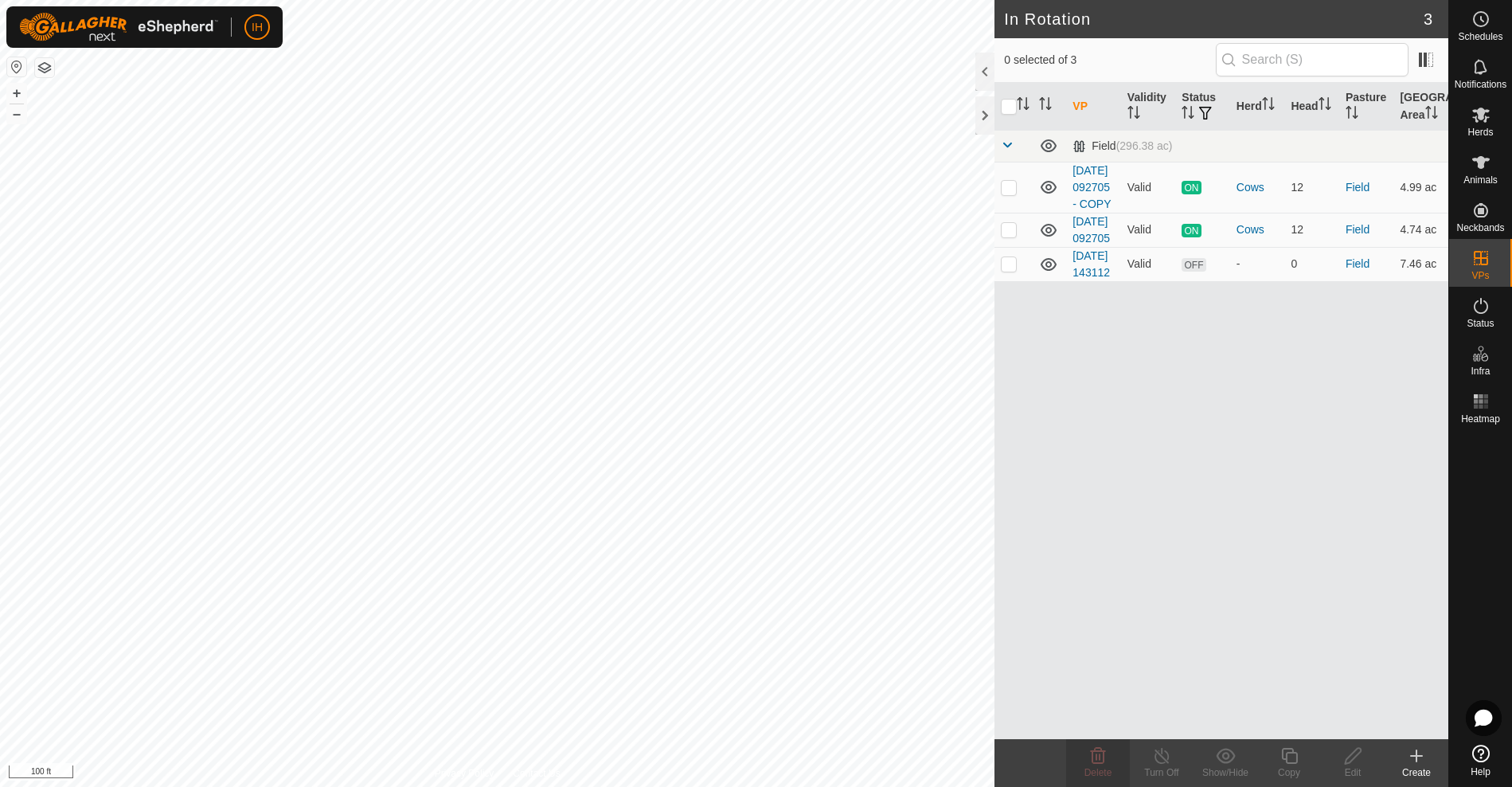
drag, startPoint x: 1011, startPoint y: 305, endPoint x: 1030, endPoint y: 430, distance: 126.4
click at [1011, 270] on p-checkbox at bounding box center [1009, 264] width 16 height 13
click at [1105, 757] on icon at bounding box center [1098, 756] width 19 height 19
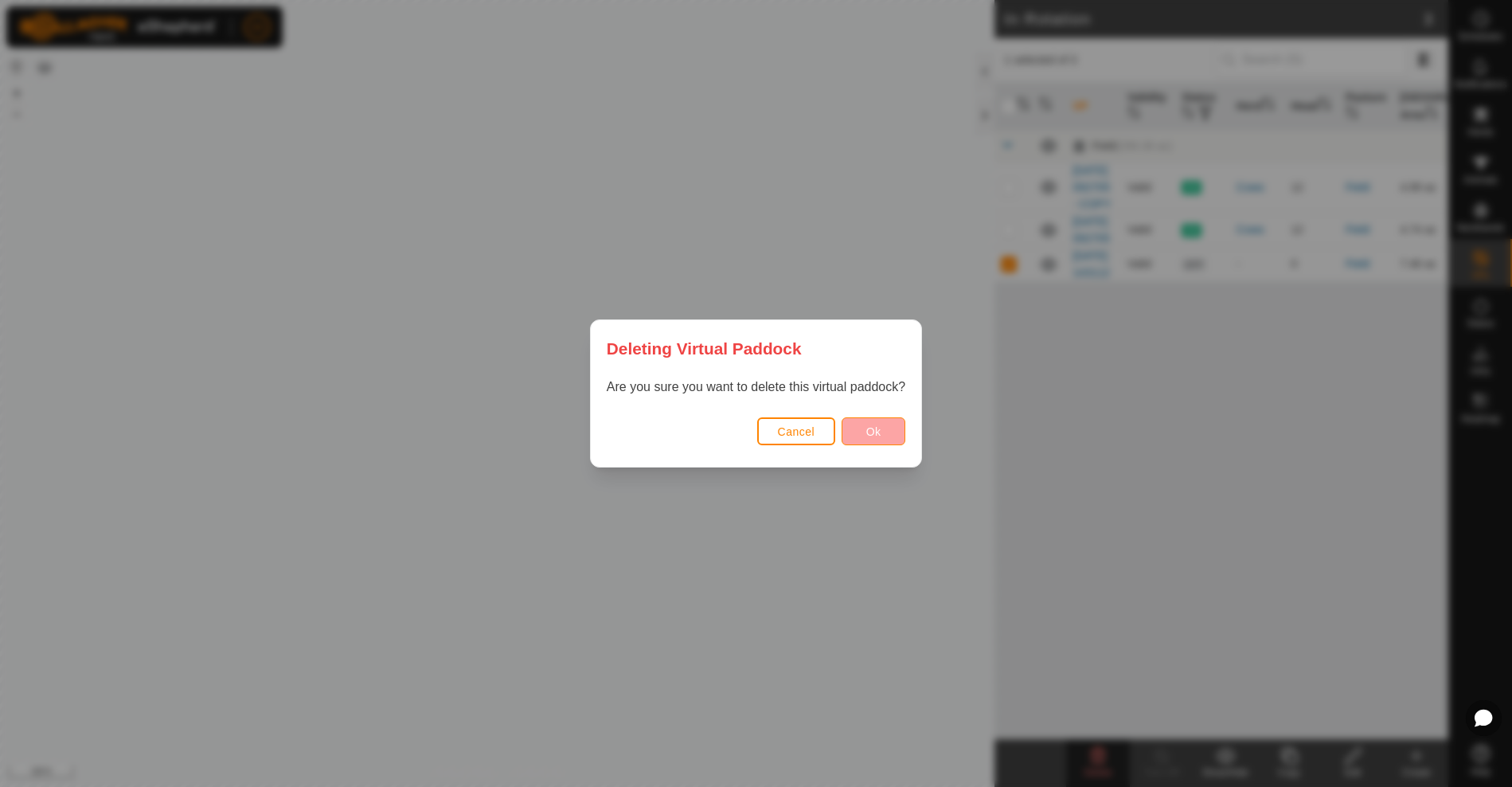
click at [840, 428] on div "Cancel Ok" at bounding box center [756, 439] width 330 height 54
click at [858, 430] on button "Ok" at bounding box center [873, 431] width 63 height 28
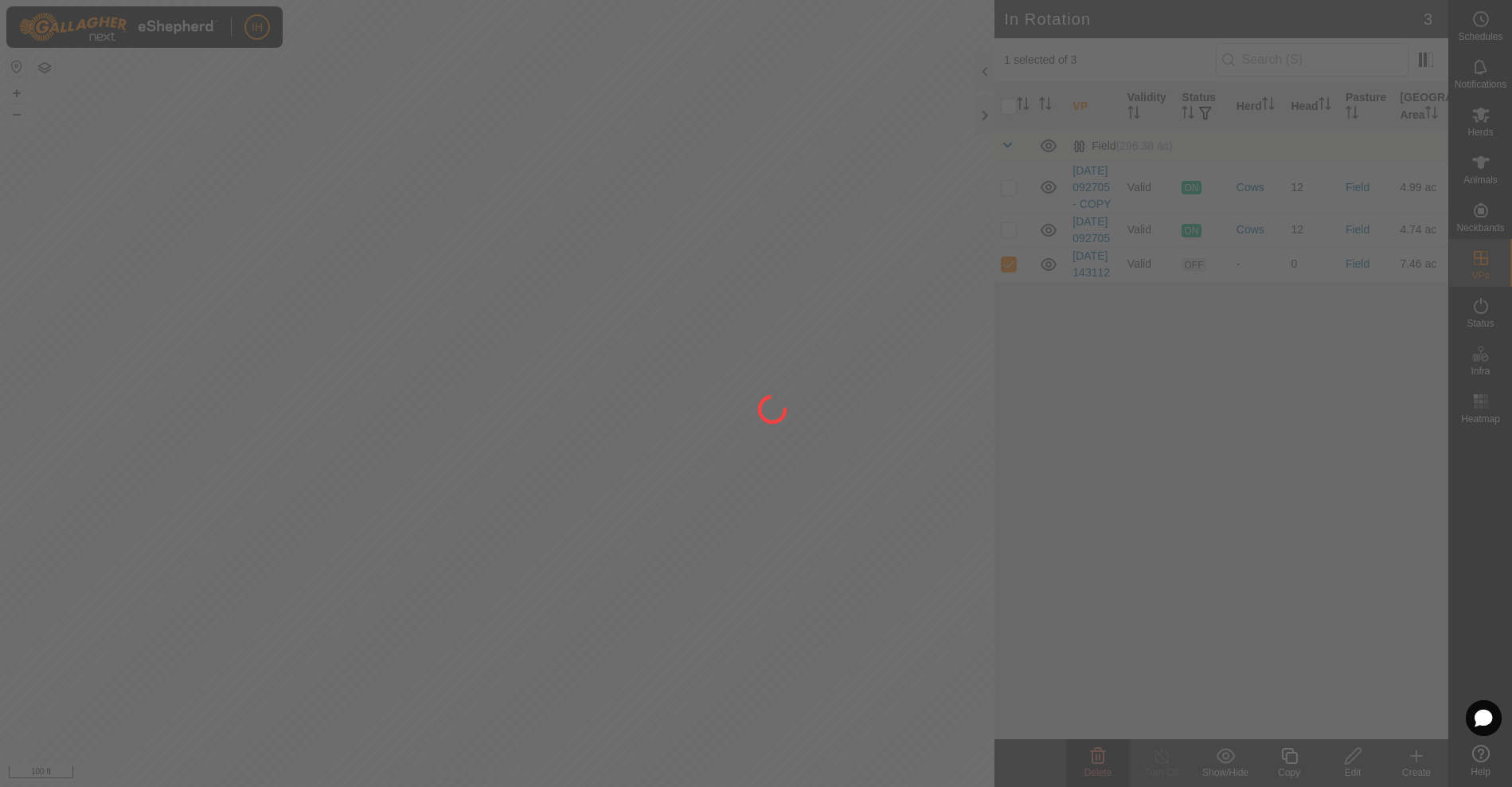
checkbox input "false"
